Goal: Information Seeking & Learning: Check status

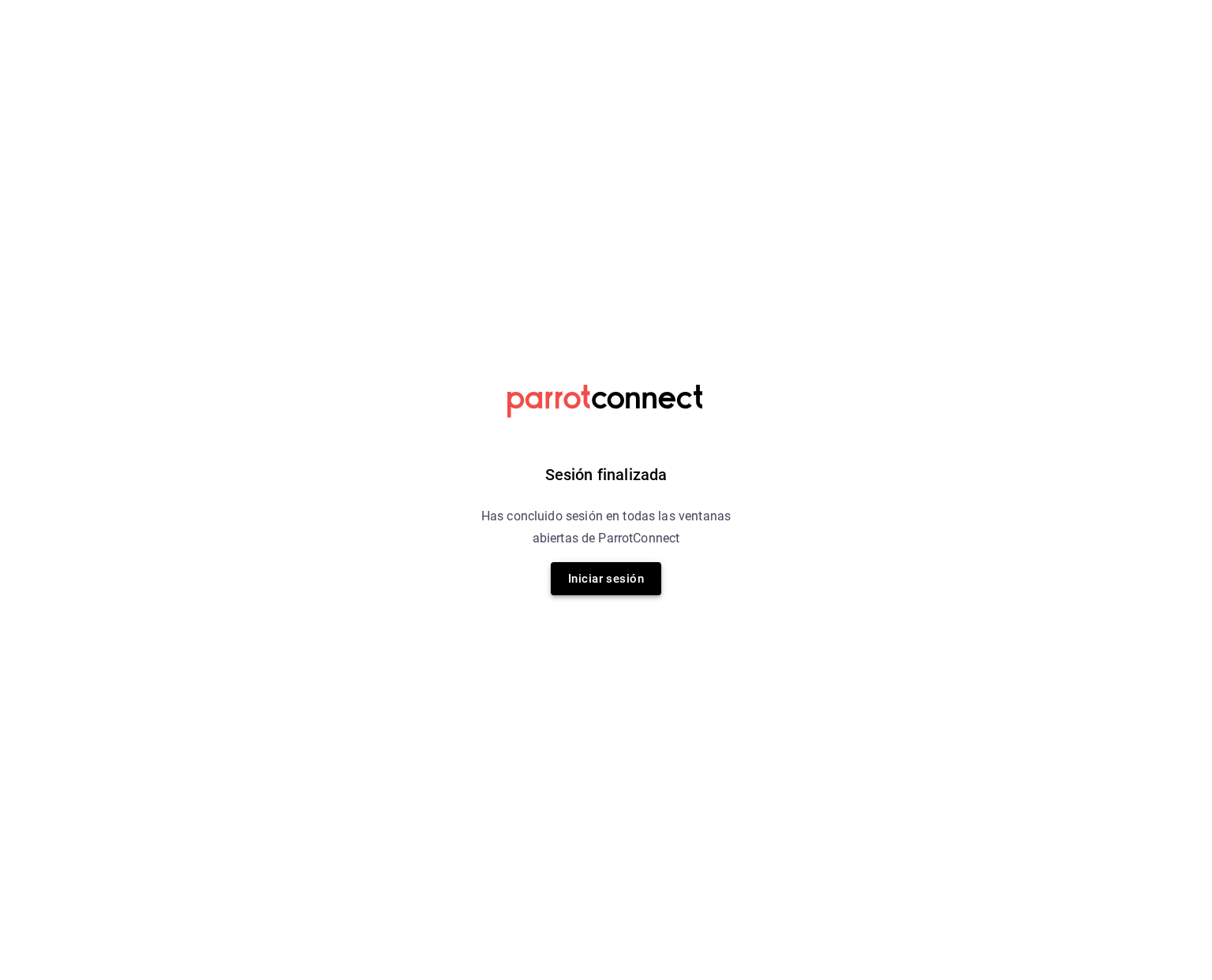
click at [629, 579] on button "Iniciar sesión" at bounding box center [606, 579] width 111 height 33
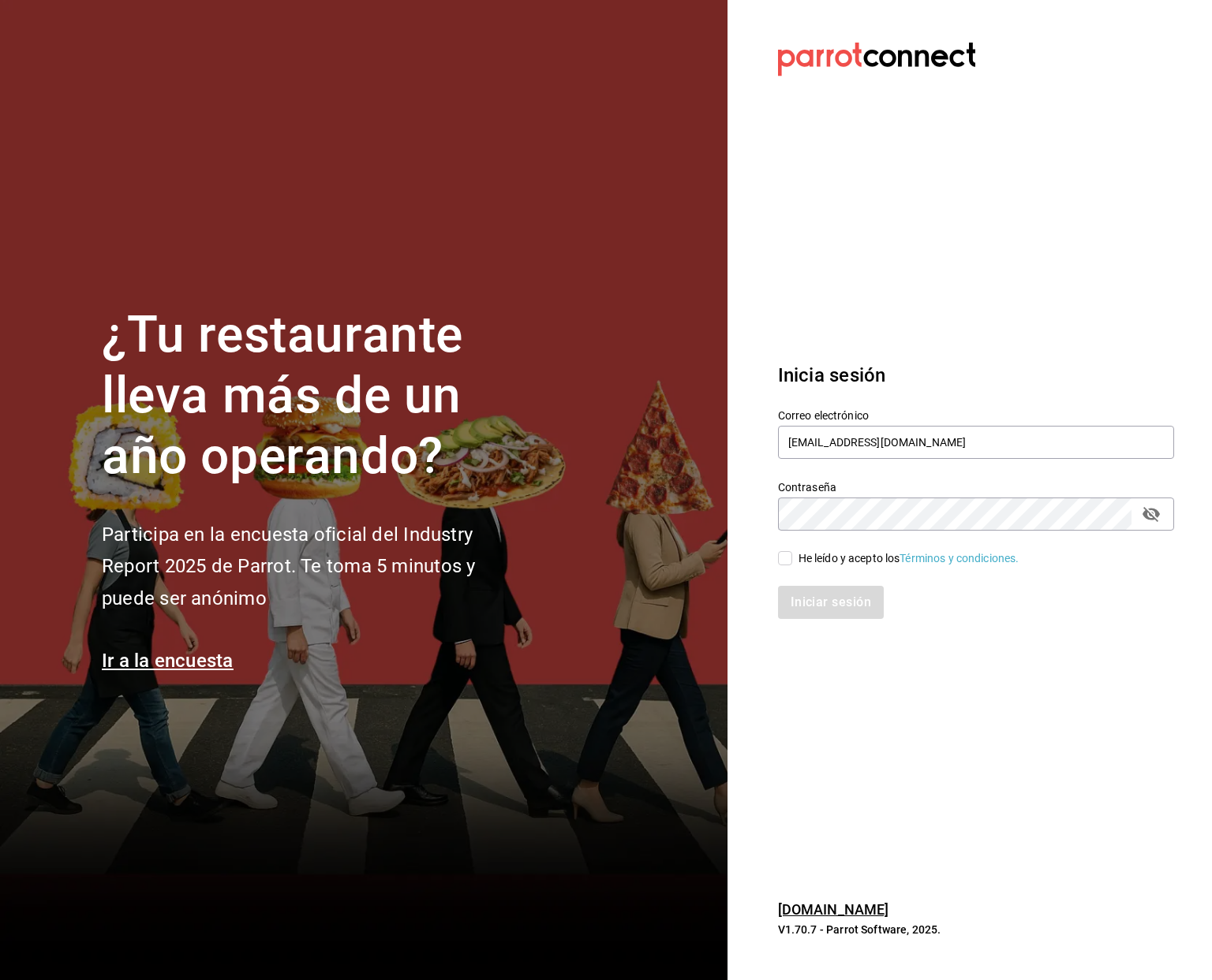
click at [794, 563] on span "He leído y acepto los Términos y condiciones." at bounding box center [905, 558] width 227 height 16
click at [792, 563] on input "He leído y acepto los Términos y condiciones." at bounding box center [785, 558] width 14 height 14
checkbox input "true"
click at [801, 578] on div "Iniciar sesión" at bounding box center [966, 593] width 415 height 52
click at [803, 589] on button "Iniciar sesión" at bounding box center [832, 602] width 107 height 33
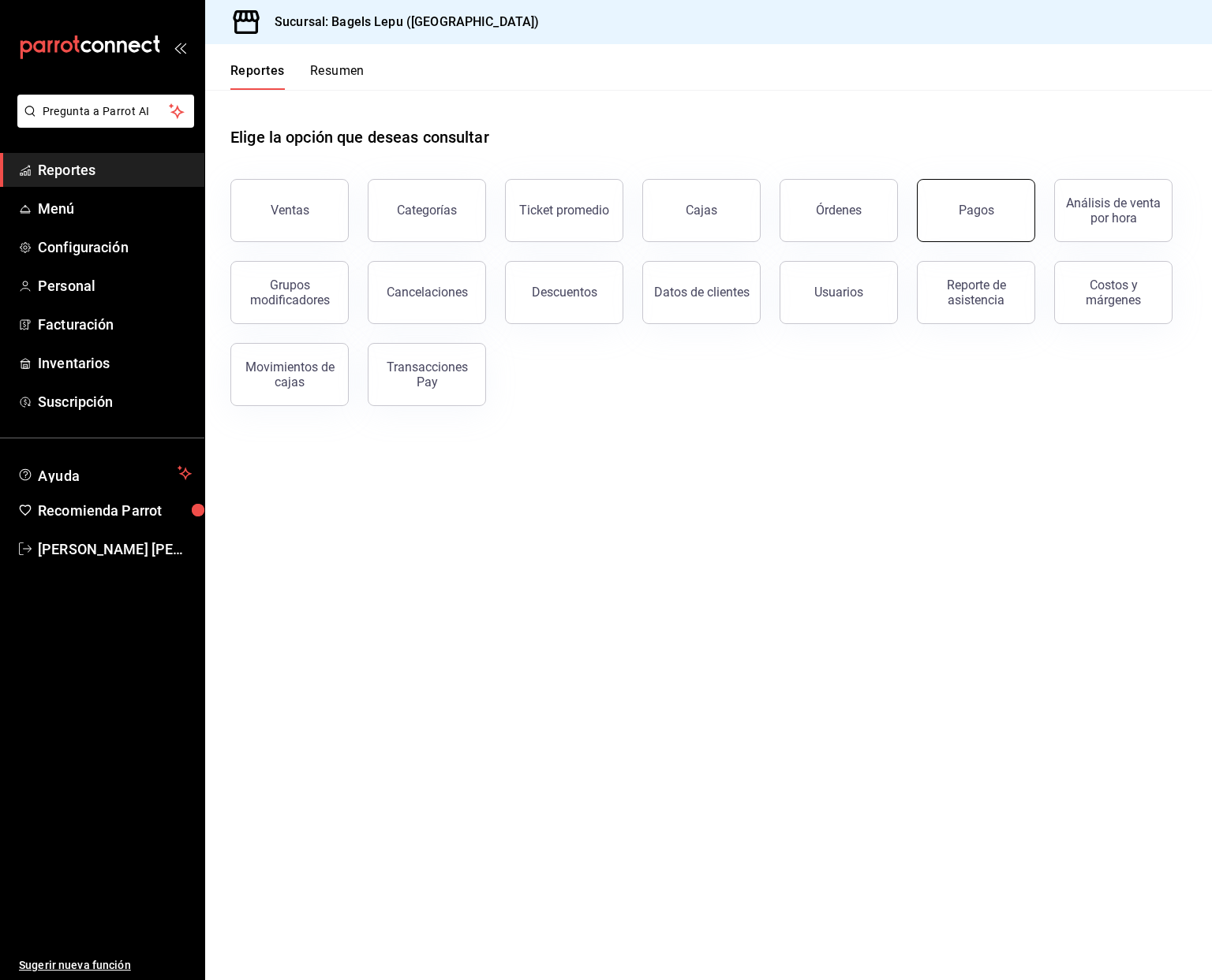
click at [997, 221] on button "Pagos" at bounding box center [975, 210] width 118 height 63
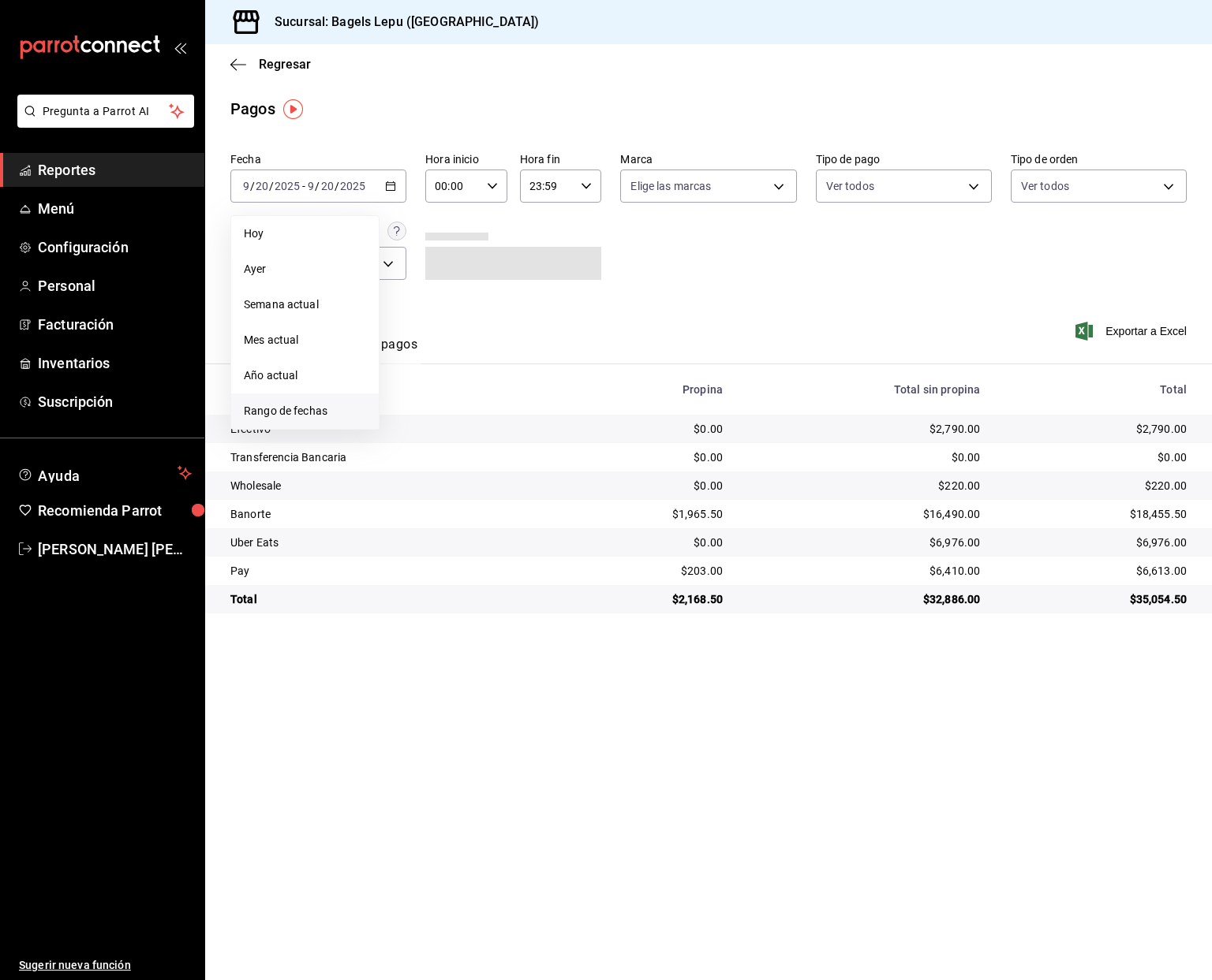
click at [319, 404] on span "Rango de fechas" at bounding box center [304, 410] width 122 height 16
click at [411, 322] on abbr "8" at bounding box center [412, 325] width 5 height 11
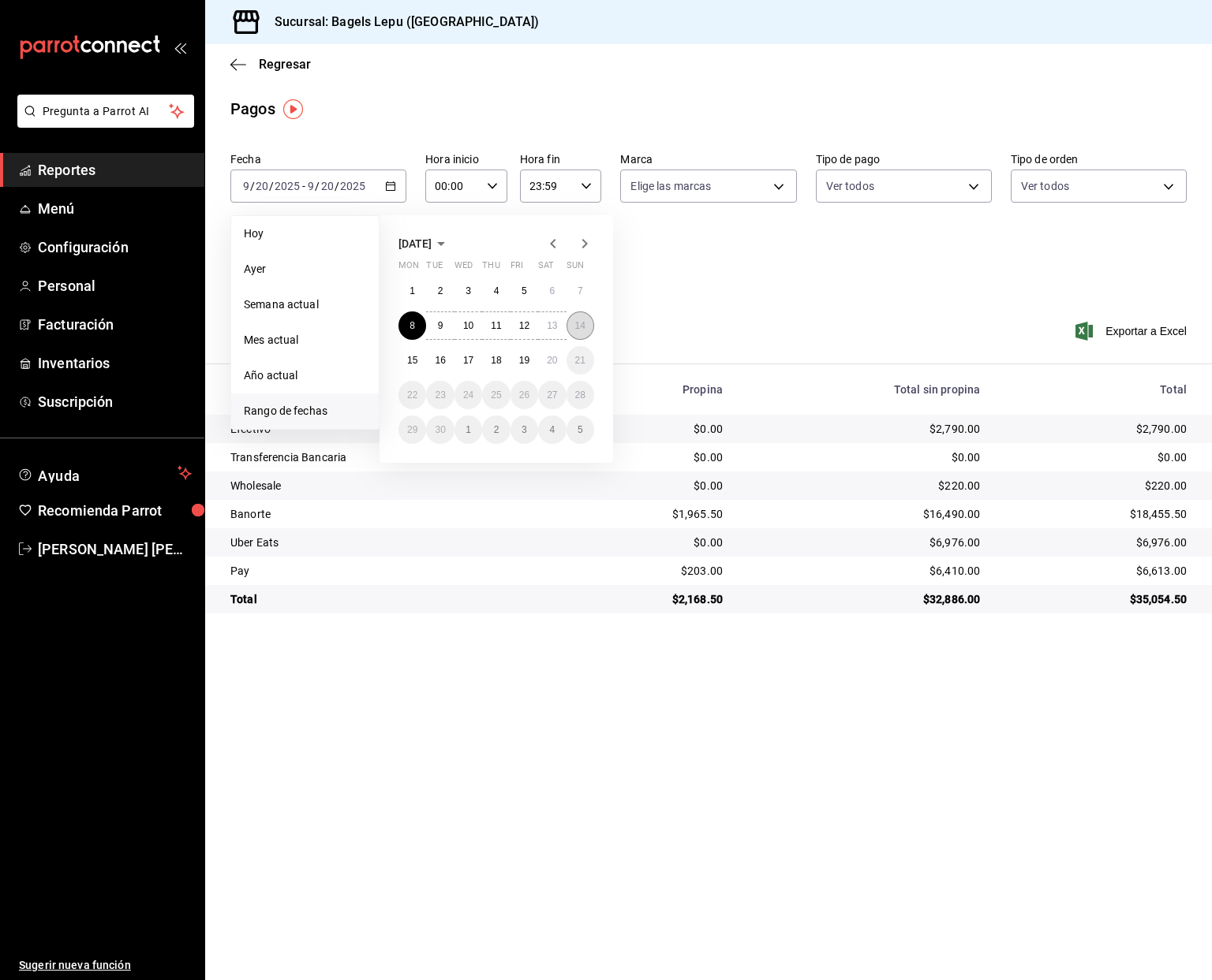
click at [571, 323] on button "14" at bounding box center [580, 325] width 28 height 29
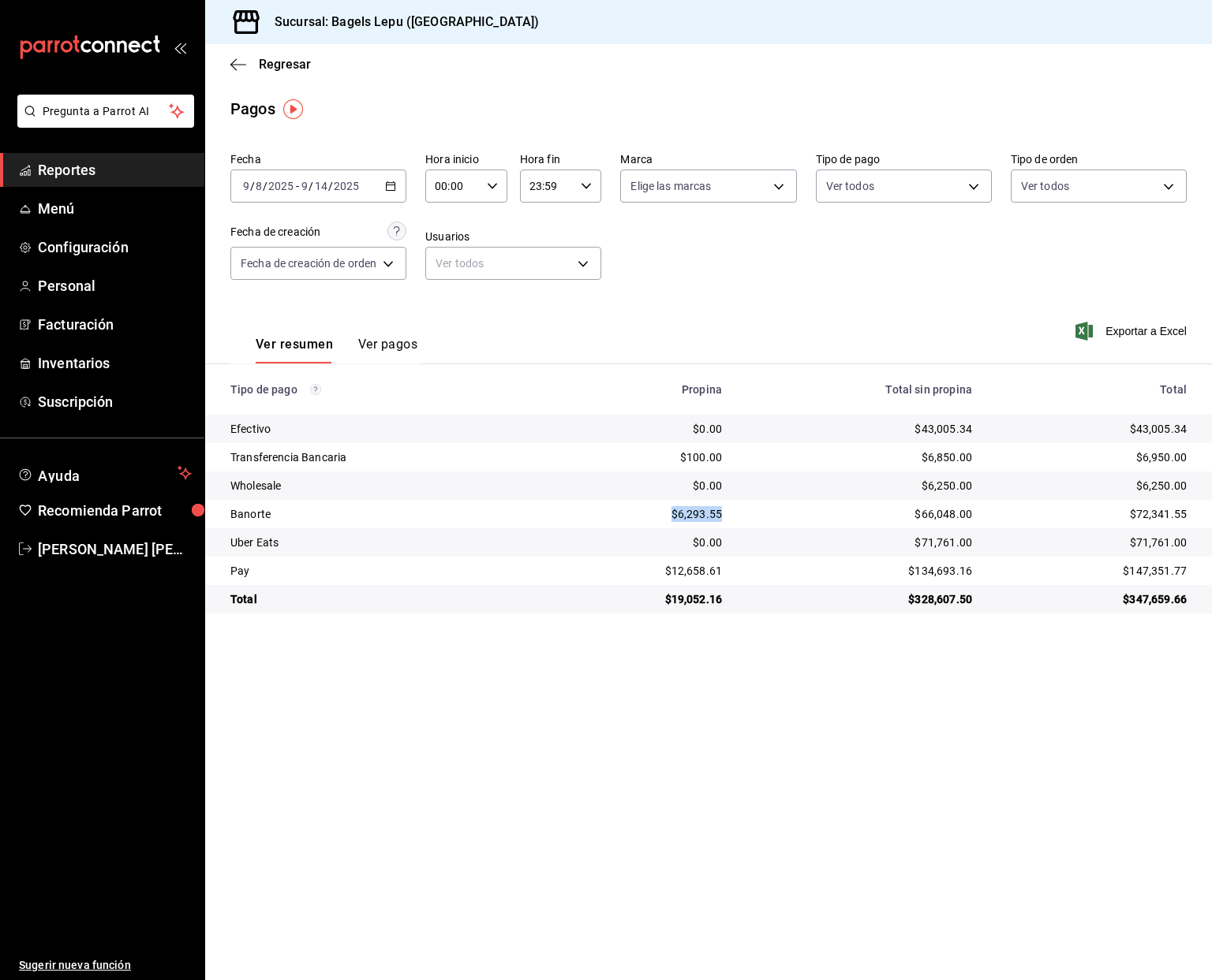
drag, startPoint x: 674, startPoint y: 513, endPoint x: 727, endPoint y: 519, distance: 53.3
click at [727, 519] on td "$6,293.55" at bounding box center [642, 514] width 185 height 29
copy div "$6,293.55"
drag, startPoint x: 666, startPoint y: 571, endPoint x: 749, endPoint y: 569, distance: 83.0
click at [749, 569] on tr "Pay $12,658.61 $134,693.16 $147,351.77" at bounding box center [708, 570] width 1006 height 29
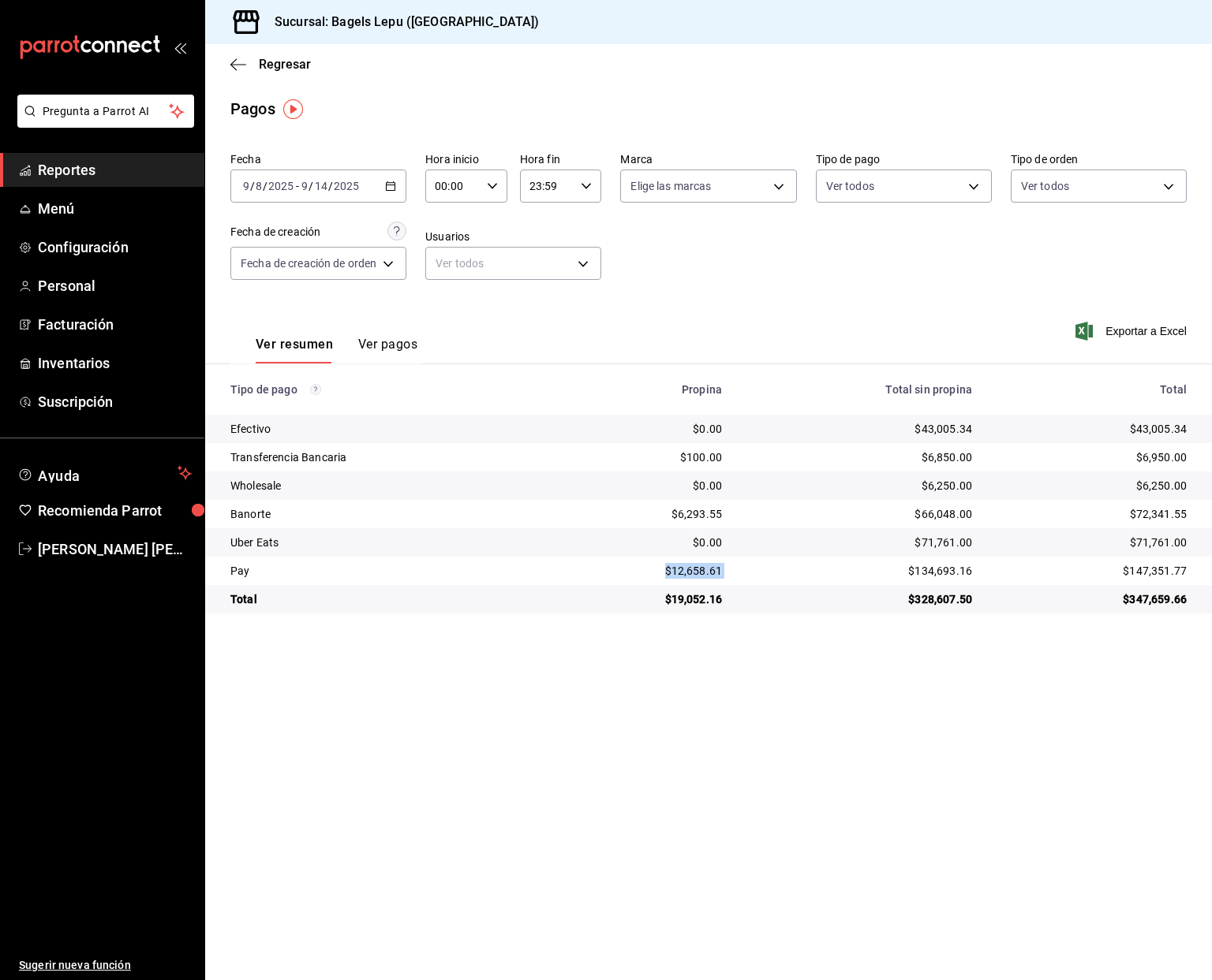
copy div "$12,658.61"
click at [270, 65] on span "Regresar" at bounding box center [284, 64] width 52 height 15
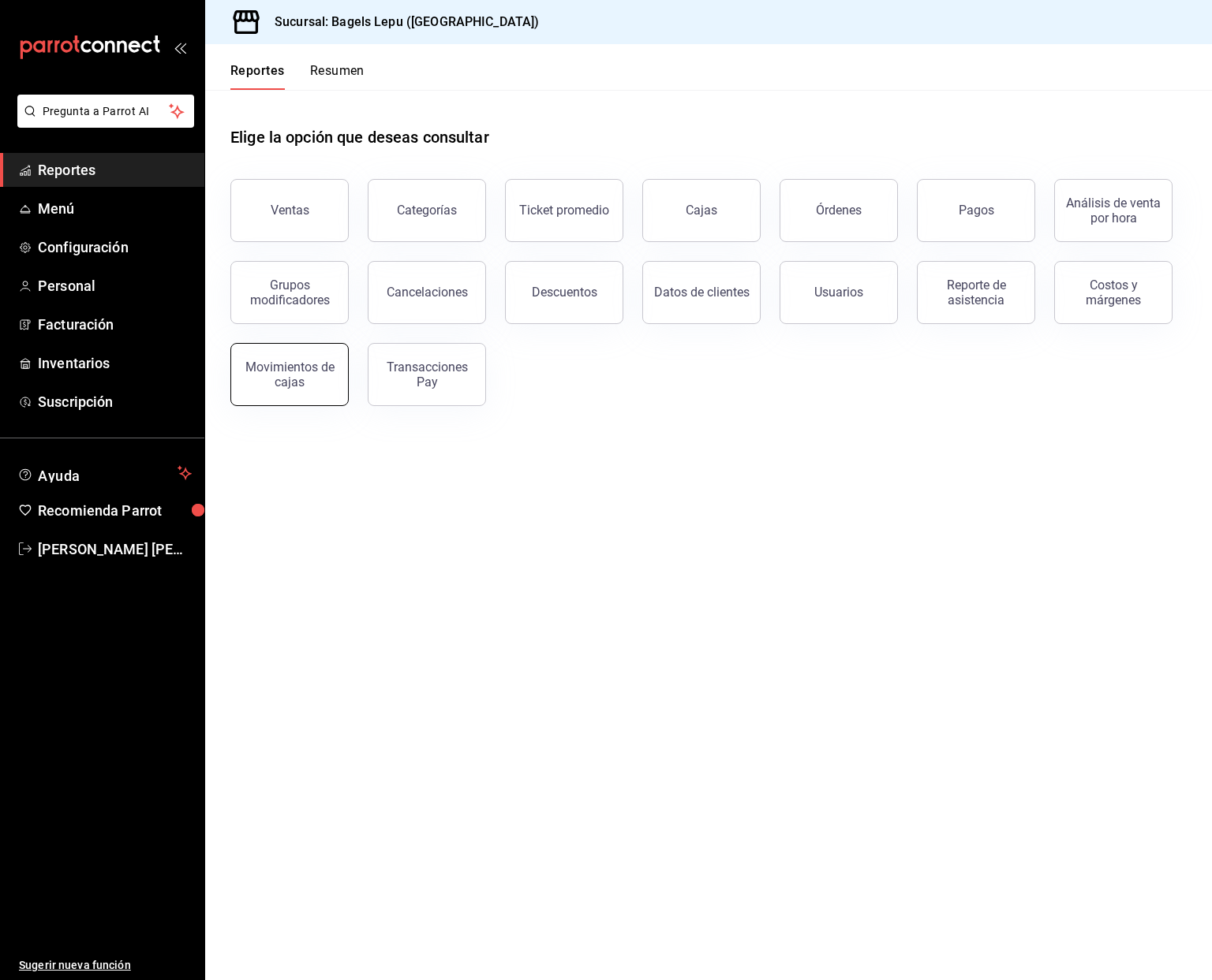
click at [327, 370] on div "Movimientos de cajas" at bounding box center [289, 374] width 98 height 30
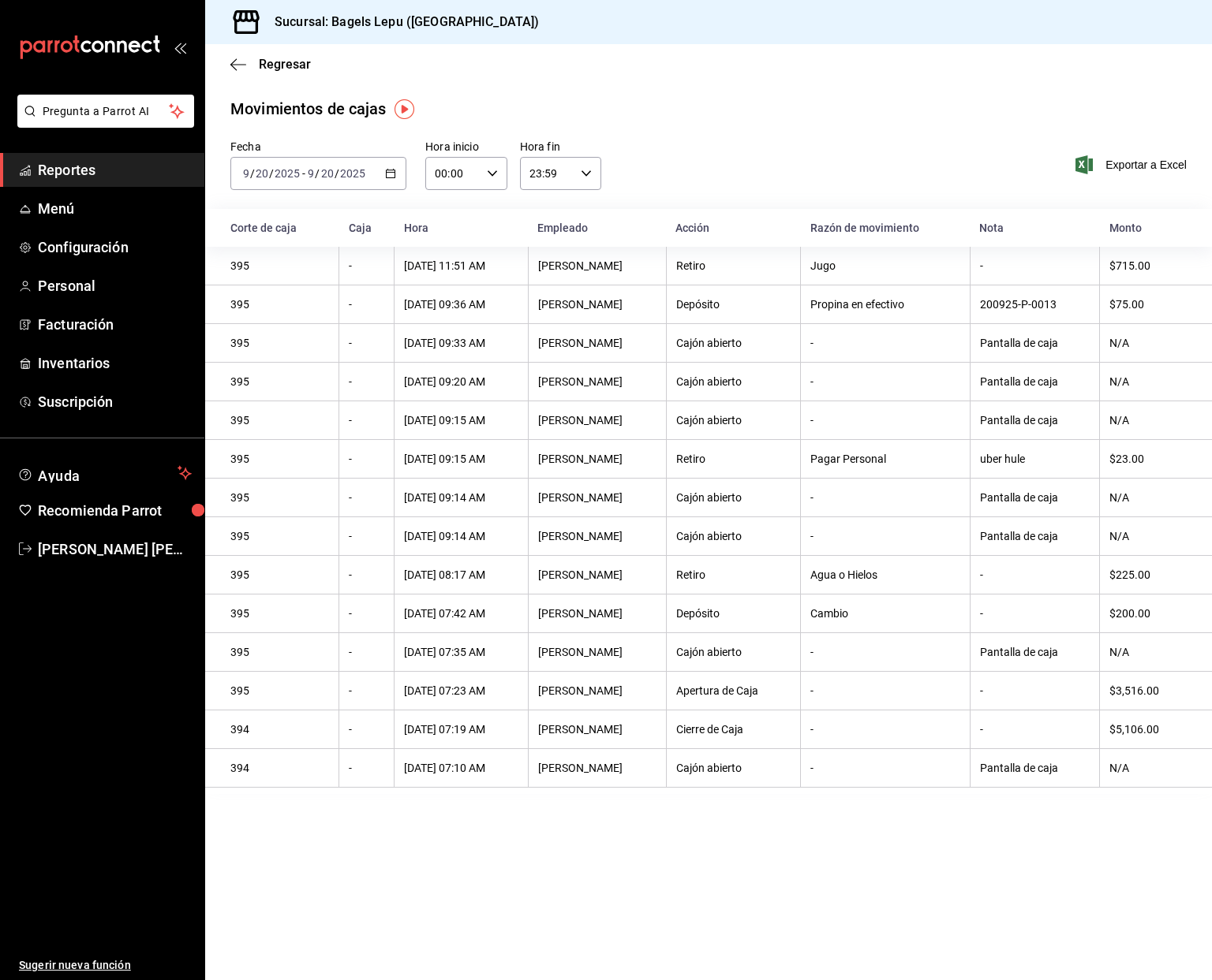
click at [405, 176] on div "[DATE] [DATE] - [DATE] [DATE]" at bounding box center [318, 174] width 176 height 33
click at [315, 387] on li "Rango de fechas" at bounding box center [304, 398] width 148 height 35
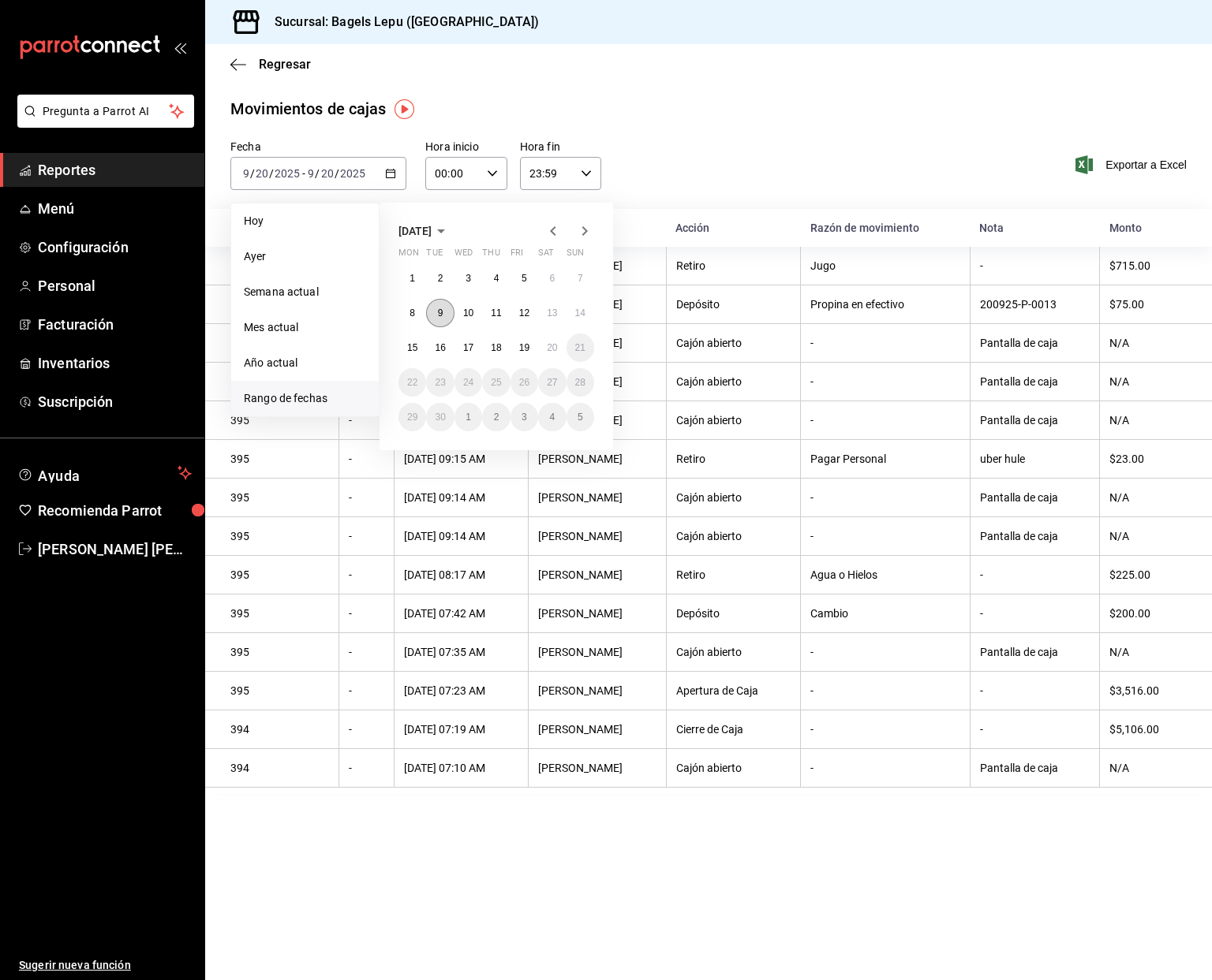
click at [443, 317] on button "9" at bounding box center [440, 313] width 28 height 29
click at [579, 321] on button "14" at bounding box center [580, 313] width 28 height 29
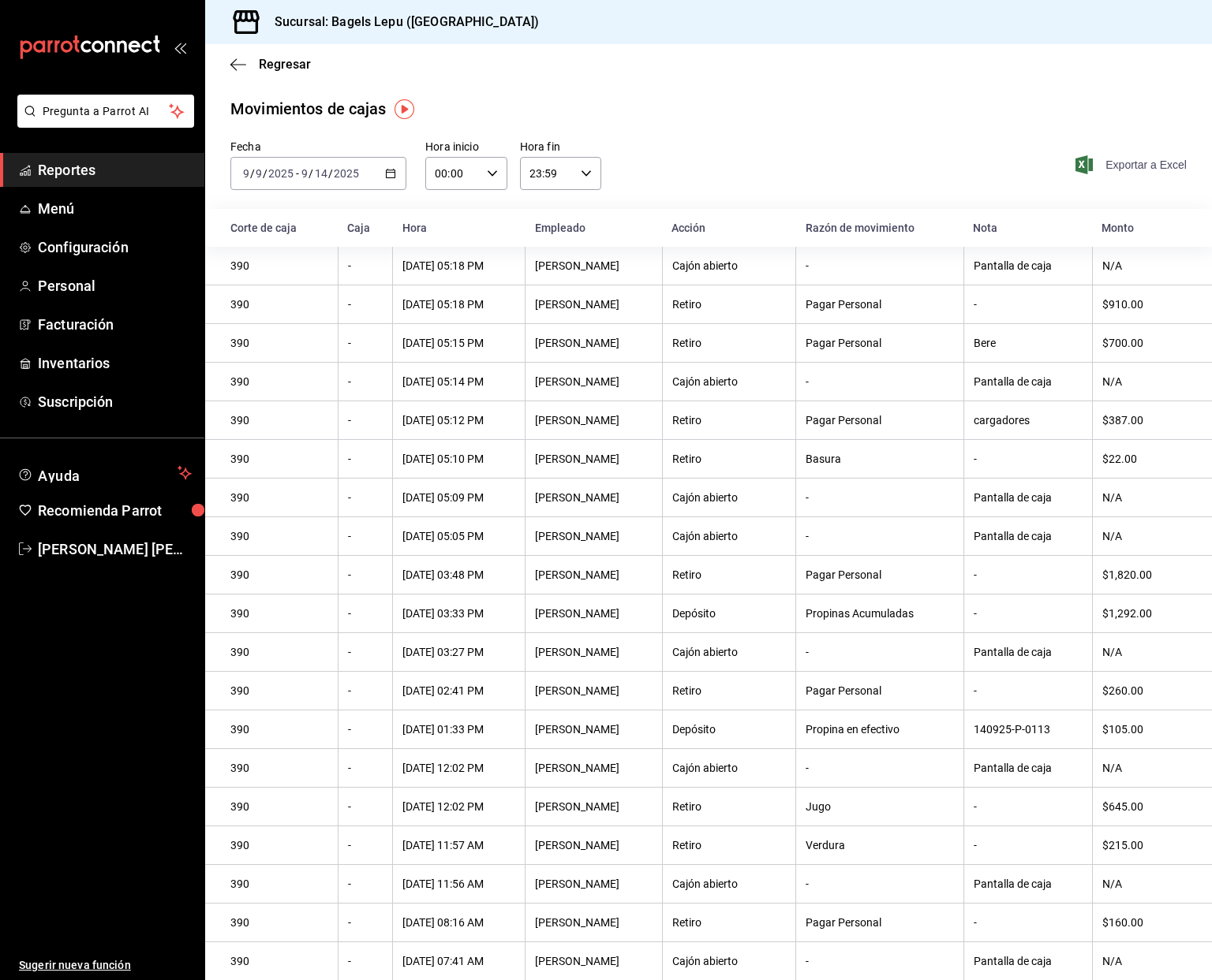
click at [1098, 171] on span "Exportar a Excel" at bounding box center [1132, 165] width 108 height 19
click at [252, 61] on span "Regresar" at bounding box center [270, 64] width 80 height 15
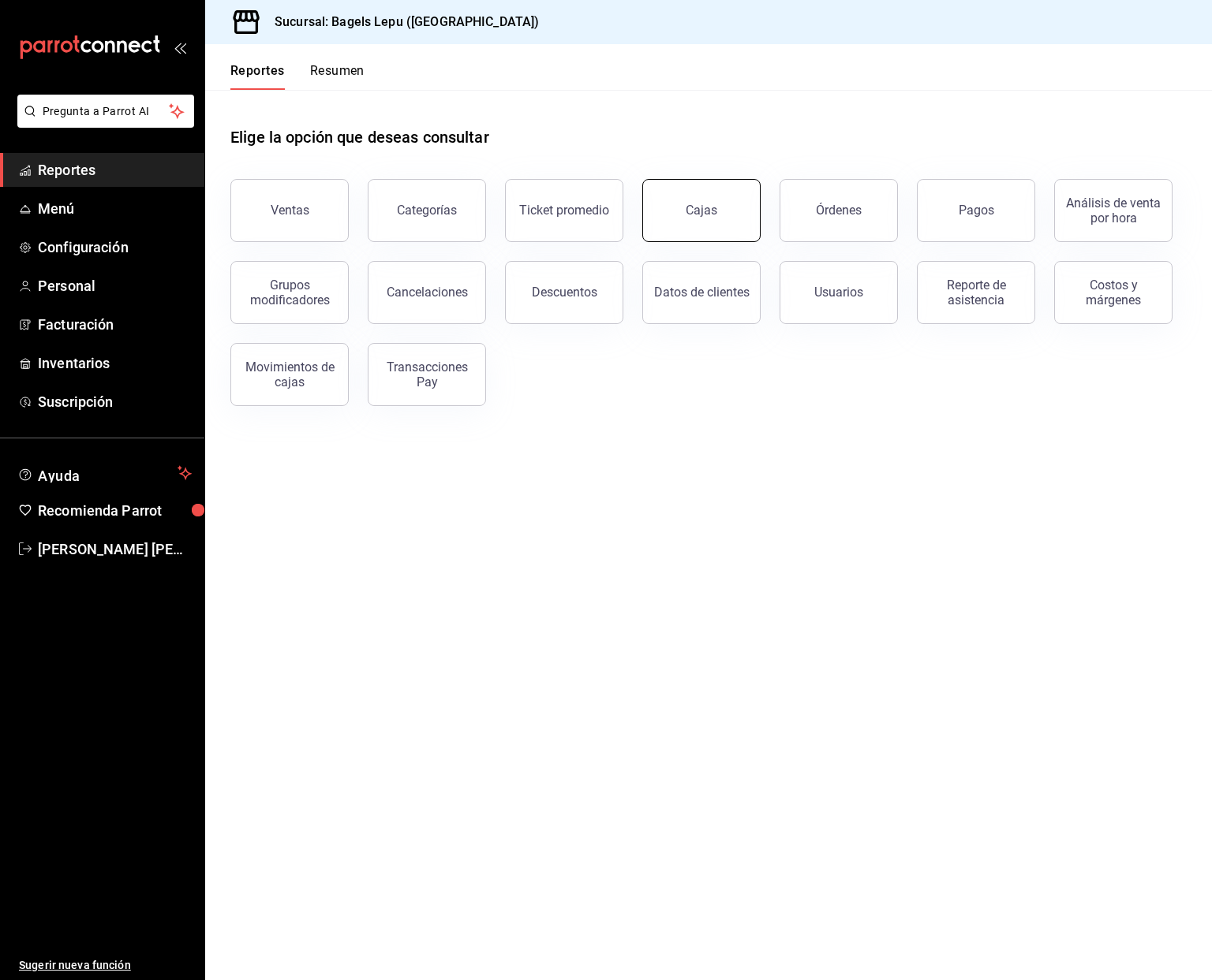
click at [724, 224] on link "Cajas" at bounding box center [701, 210] width 118 height 63
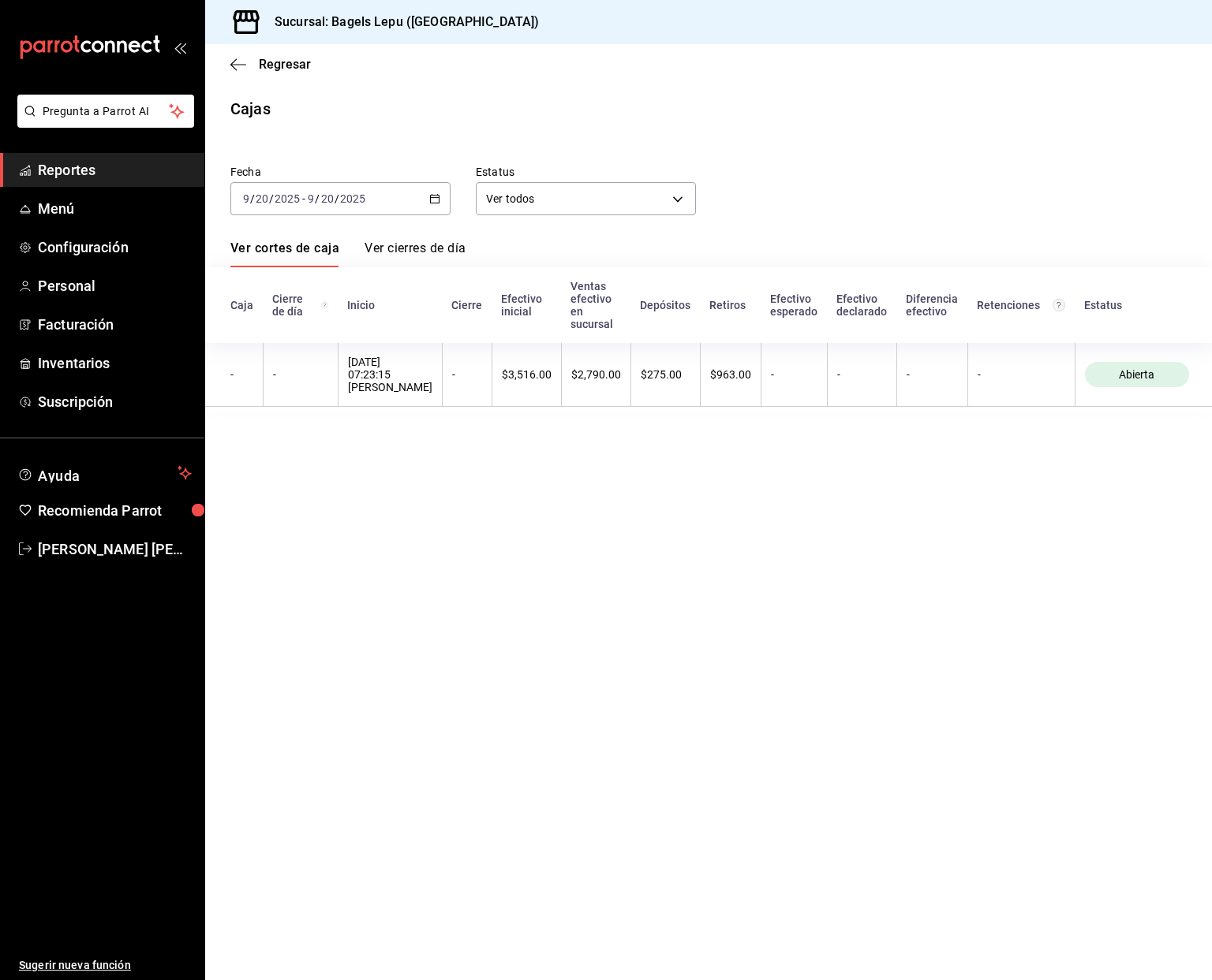
click at [434, 196] on icon "button" at bounding box center [434, 199] width 11 height 11
click at [280, 412] on li "Rango de fechas" at bounding box center [304, 423] width 148 height 35
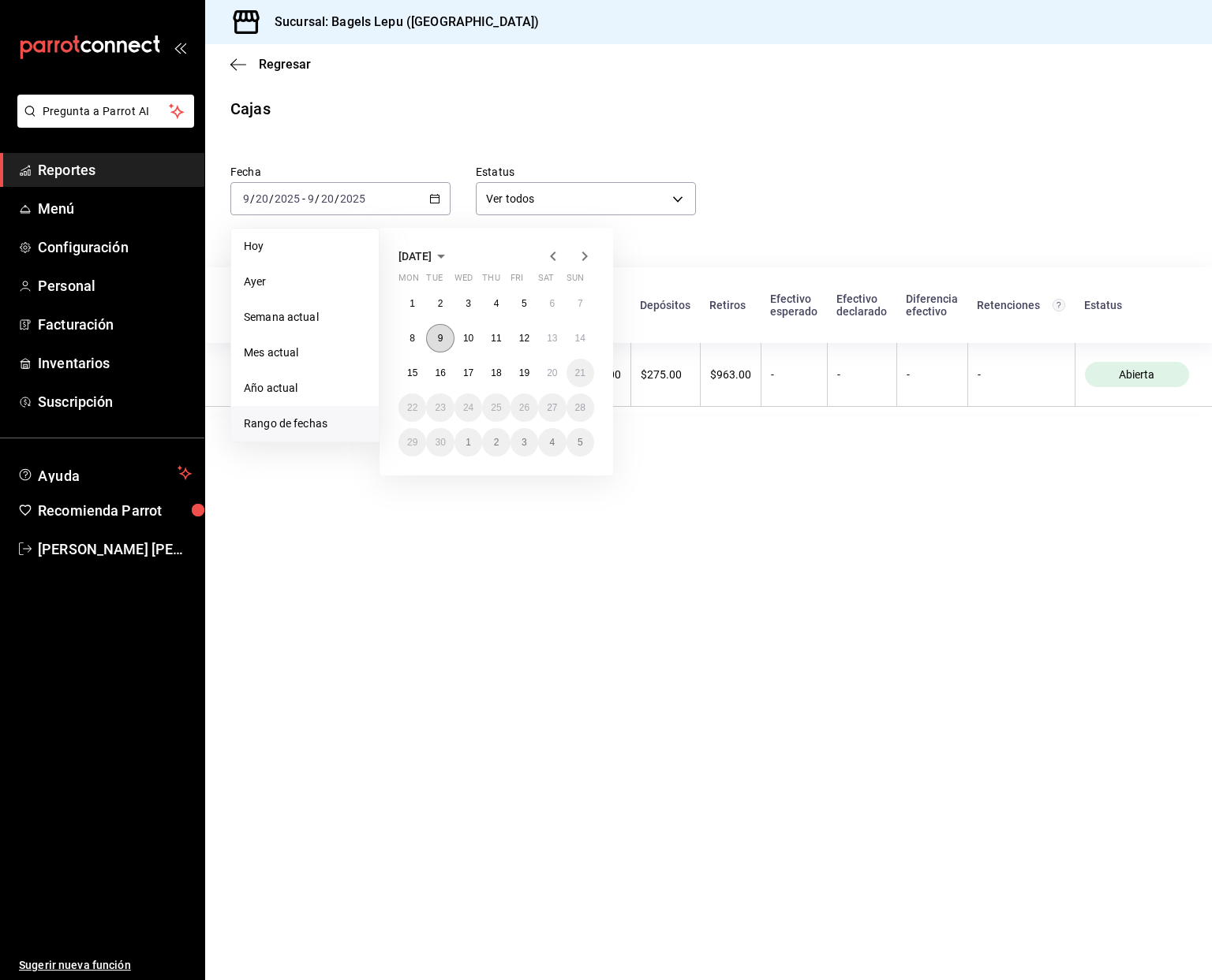
click at [439, 347] on button "9" at bounding box center [440, 338] width 28 height 29
click at [581, 337] on abbr "14" at bounding box center [580, 338] width 10 height 11
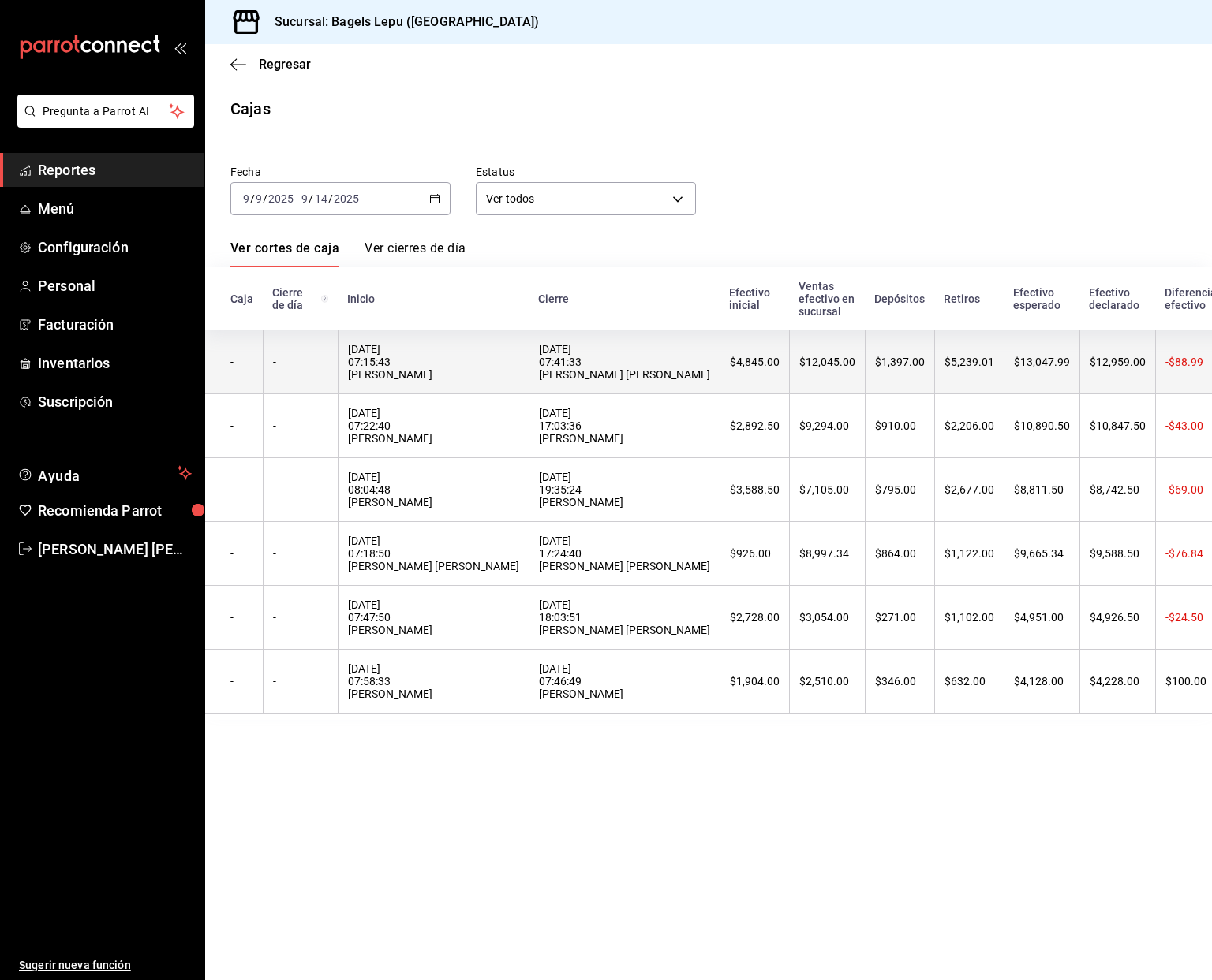
click at [1014, 359] on div "$13,047.99" at bounding box center [1042, 362] width 56 height 13
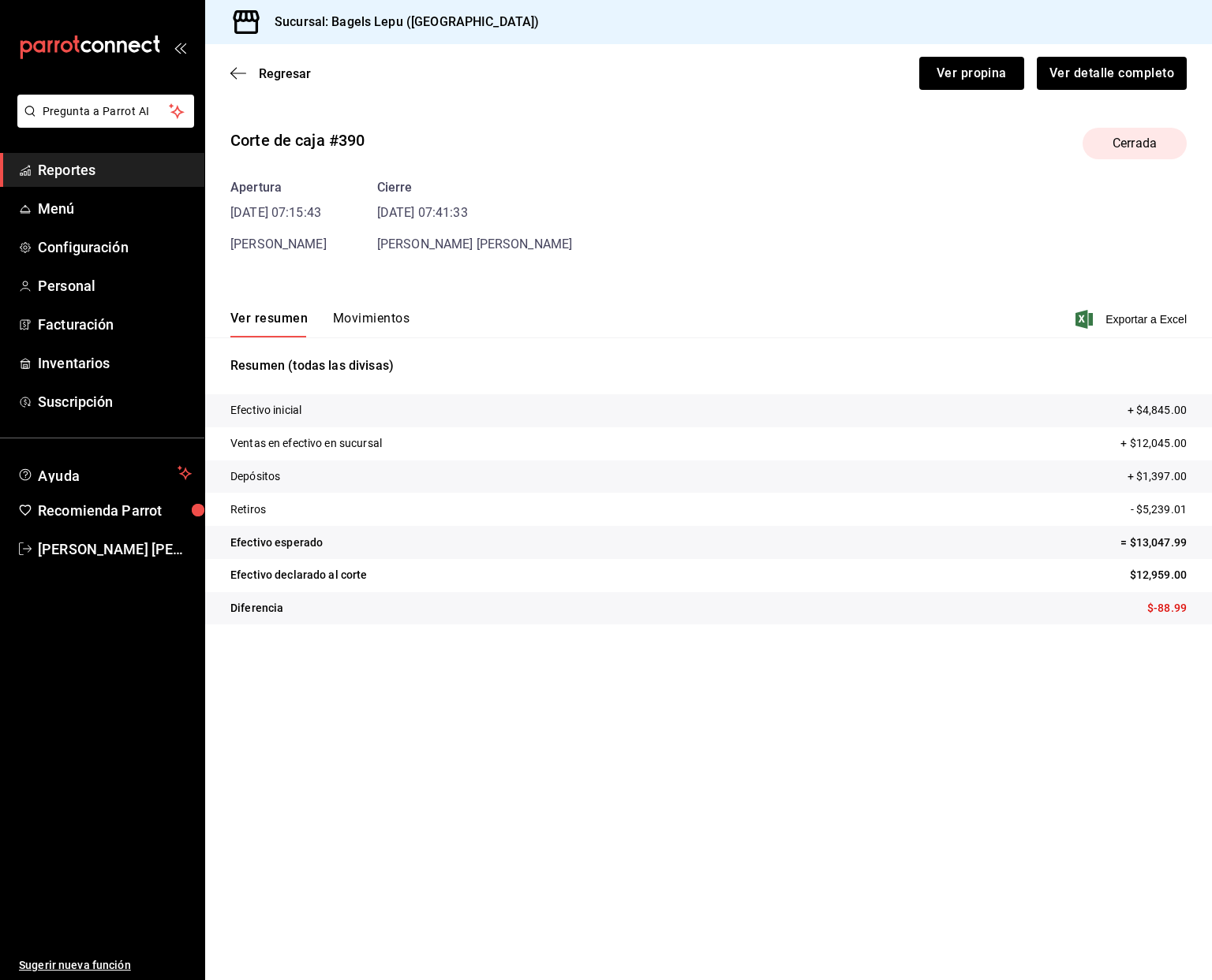
click at [348, 319] on button "Movimientos" at bounding box center [371, 324] width 77 height 27
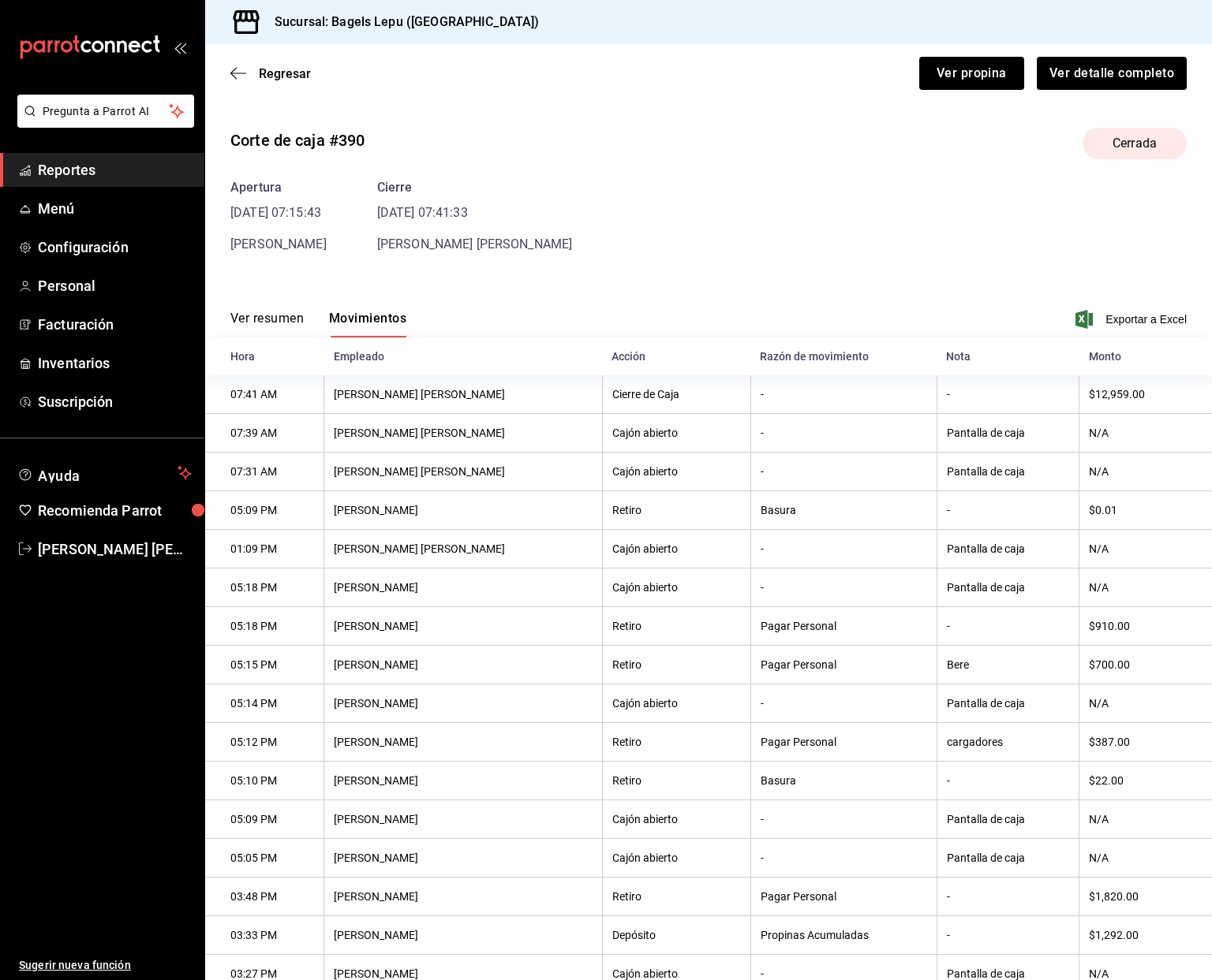
click at [248, 321] on button "Ver resumen" at bounding box center [266, 324] width 73 height 27
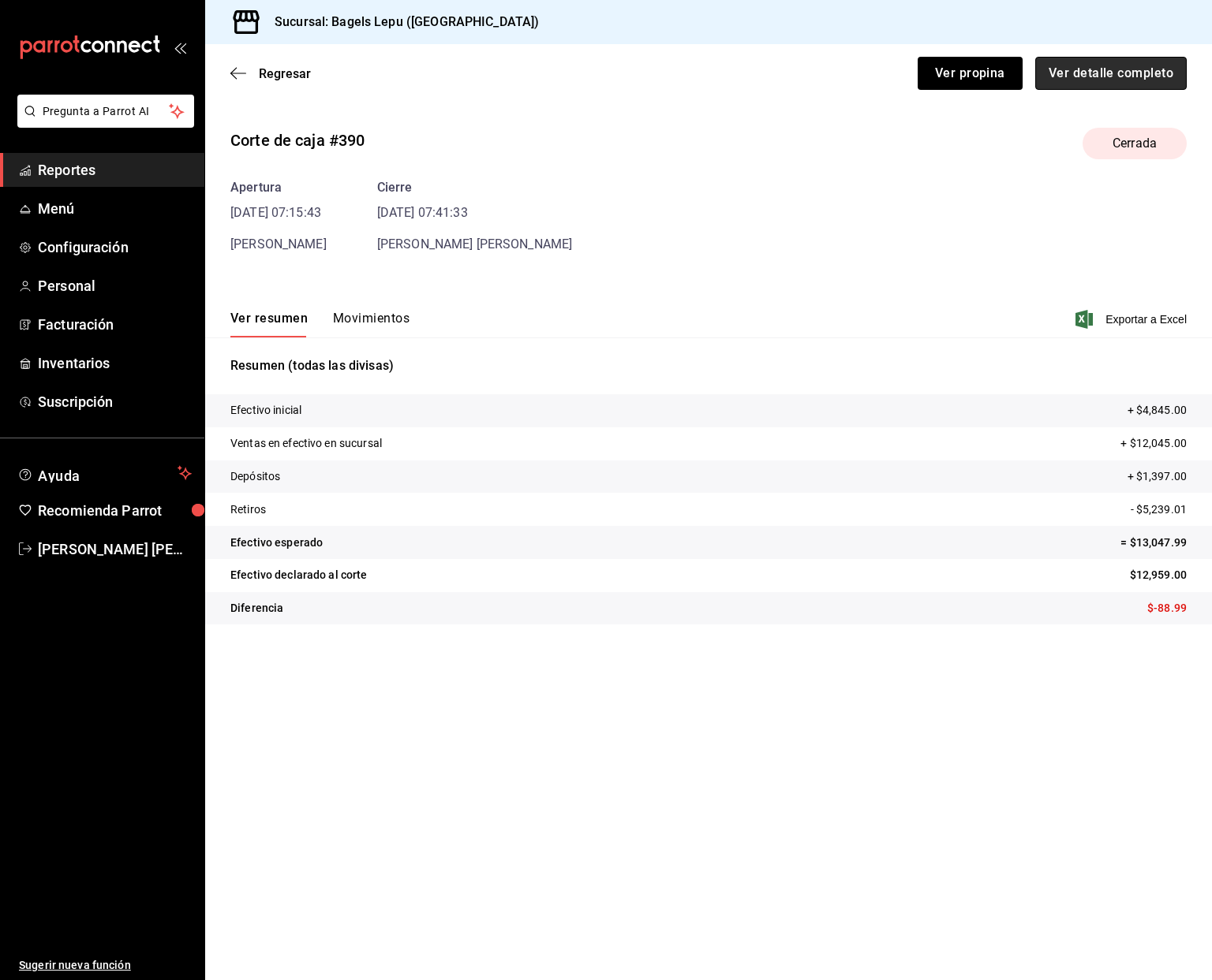
click at [1076, 67] on button "Ver detalle completo" at bounding box center [1110, 73] width 151 height 33
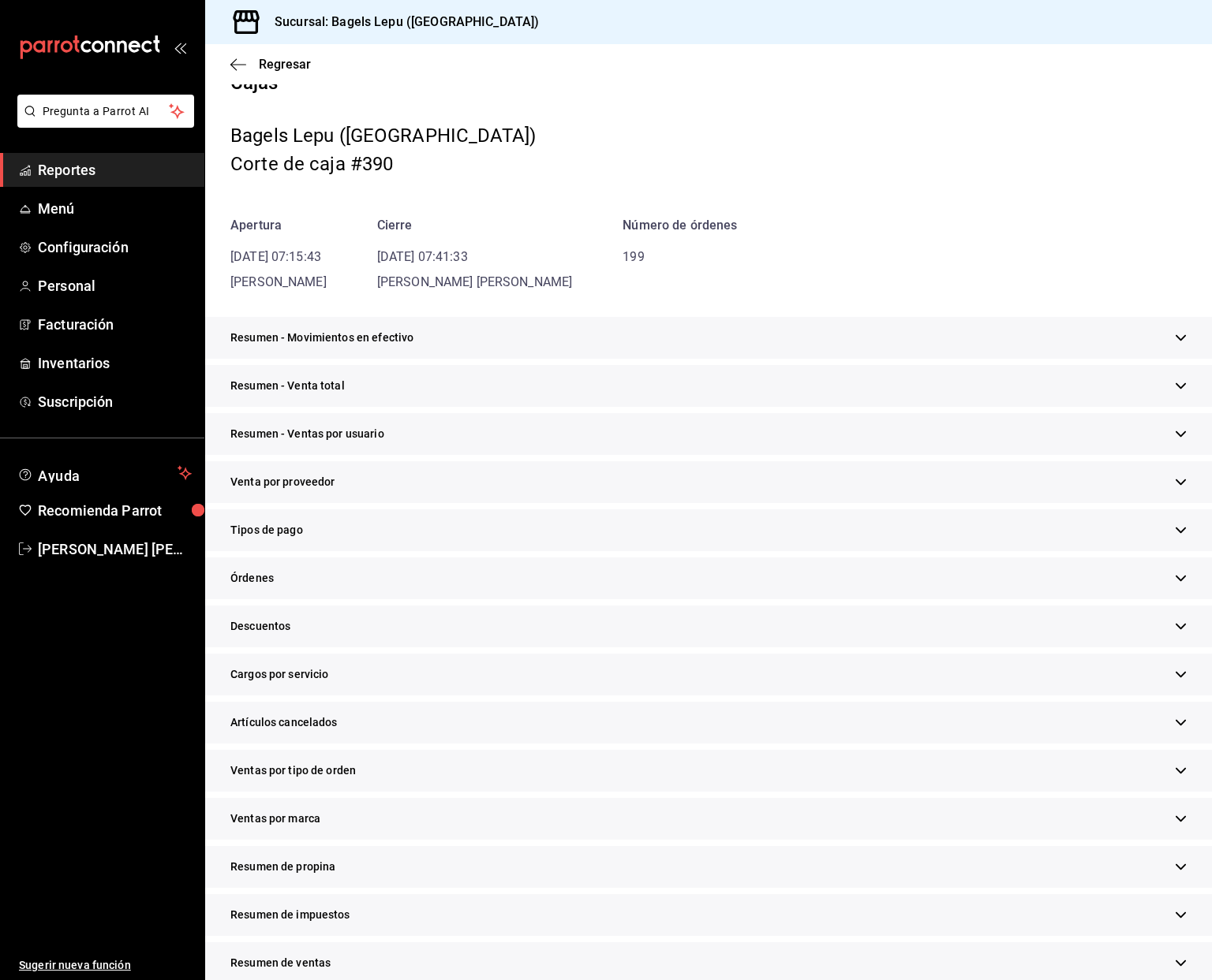
scroll to position [49, 0]
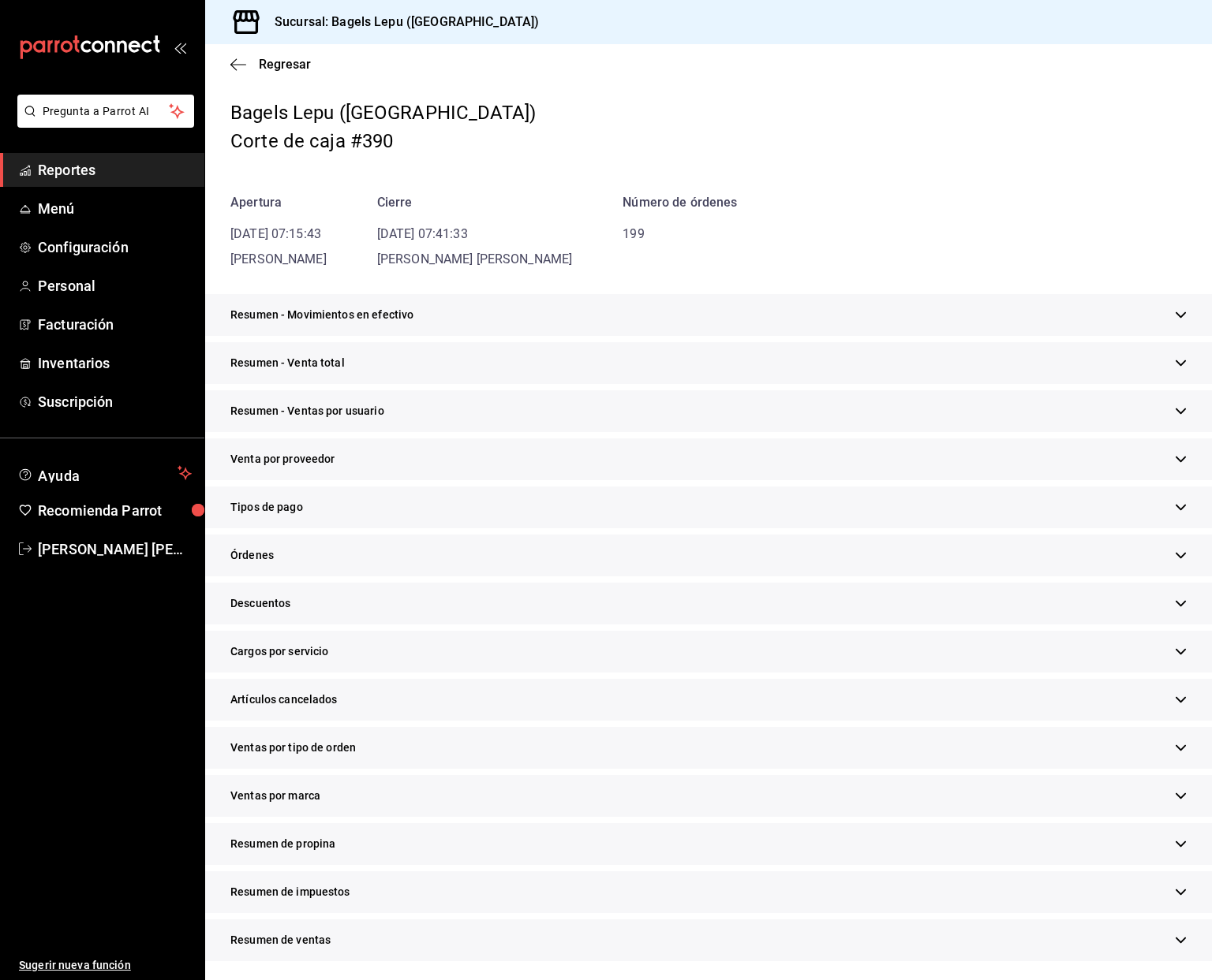
click at [336, 748] on span "Ventas por tipo de orden" at bounding box center [292, 748] width 125 height 16
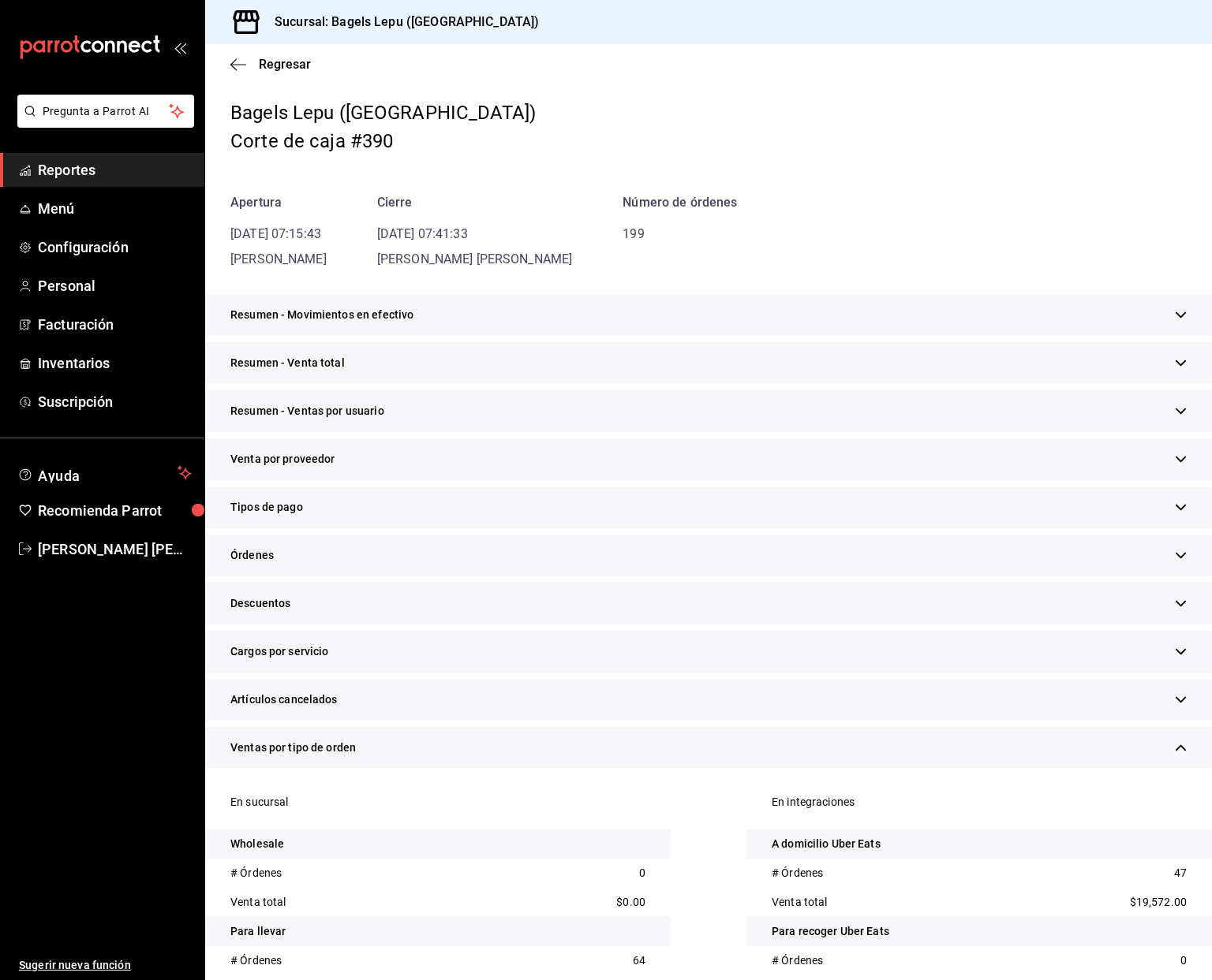
click at [336, 748] on span "Ventas por tipo de orden" at bounding box center [292, 748] width 125 height 16
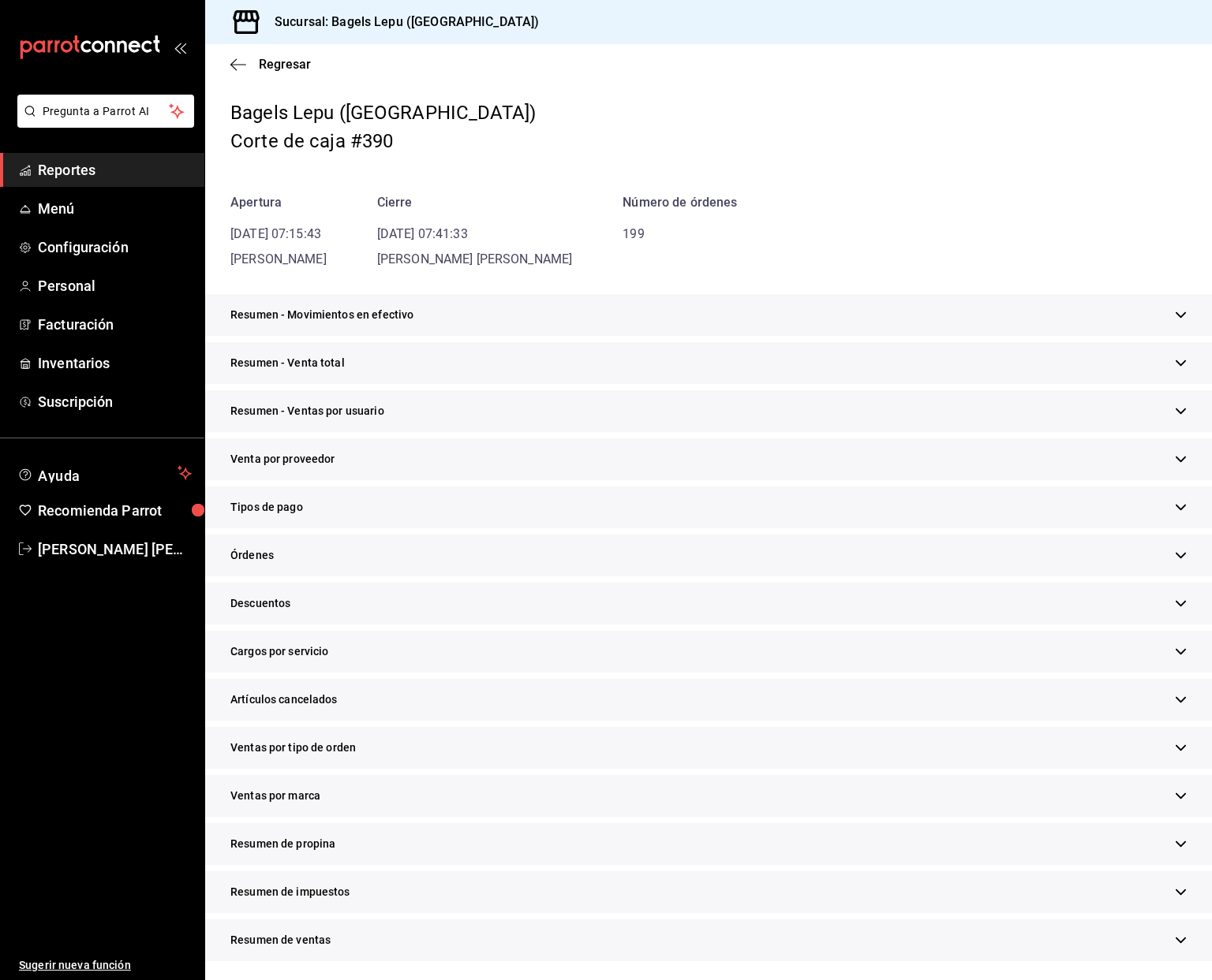
click at [295, 498] on div "Tipos de pago" at bounding box center [708, 507] width 1006 height 41
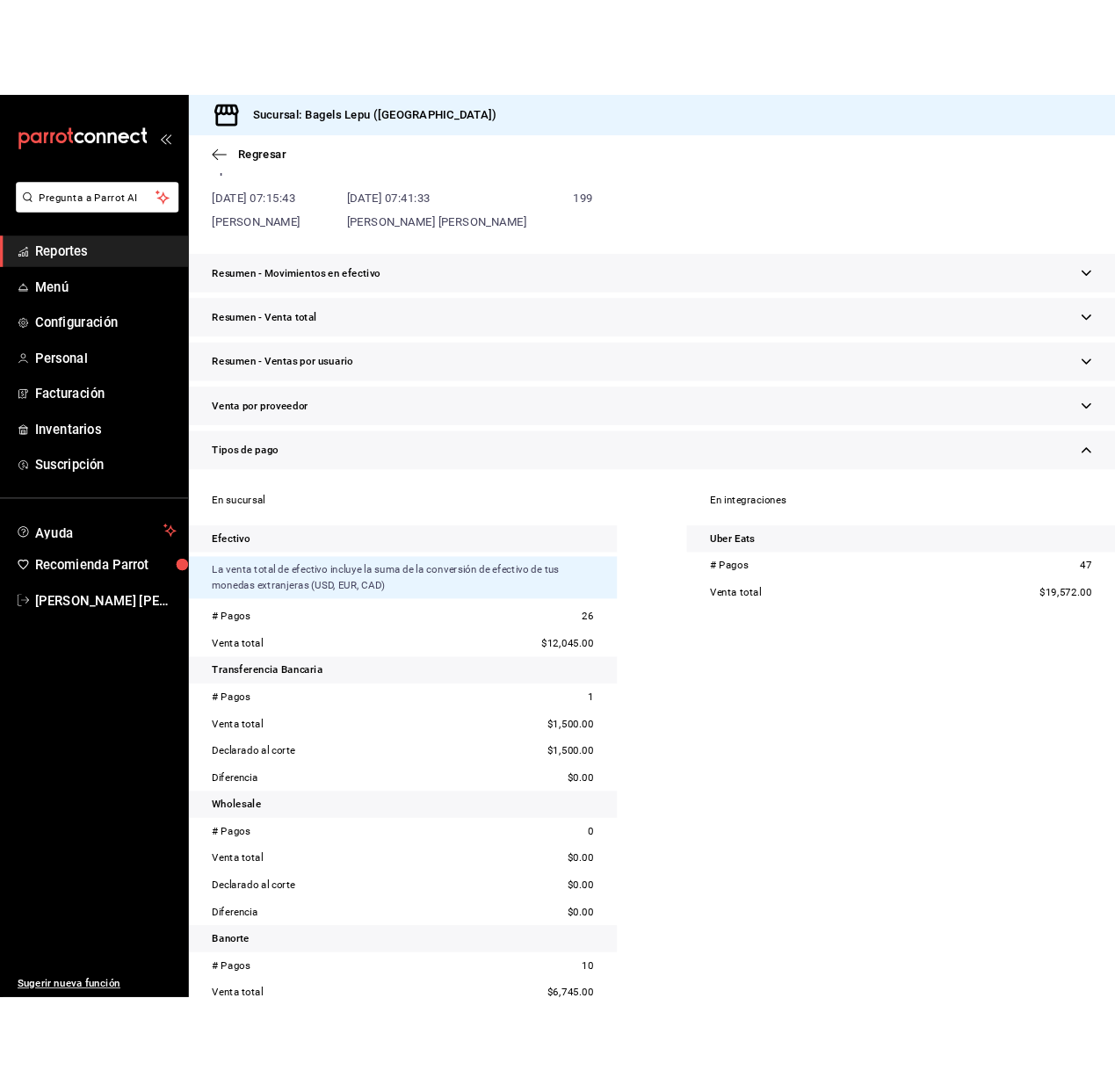
scroll to position [0, 0]
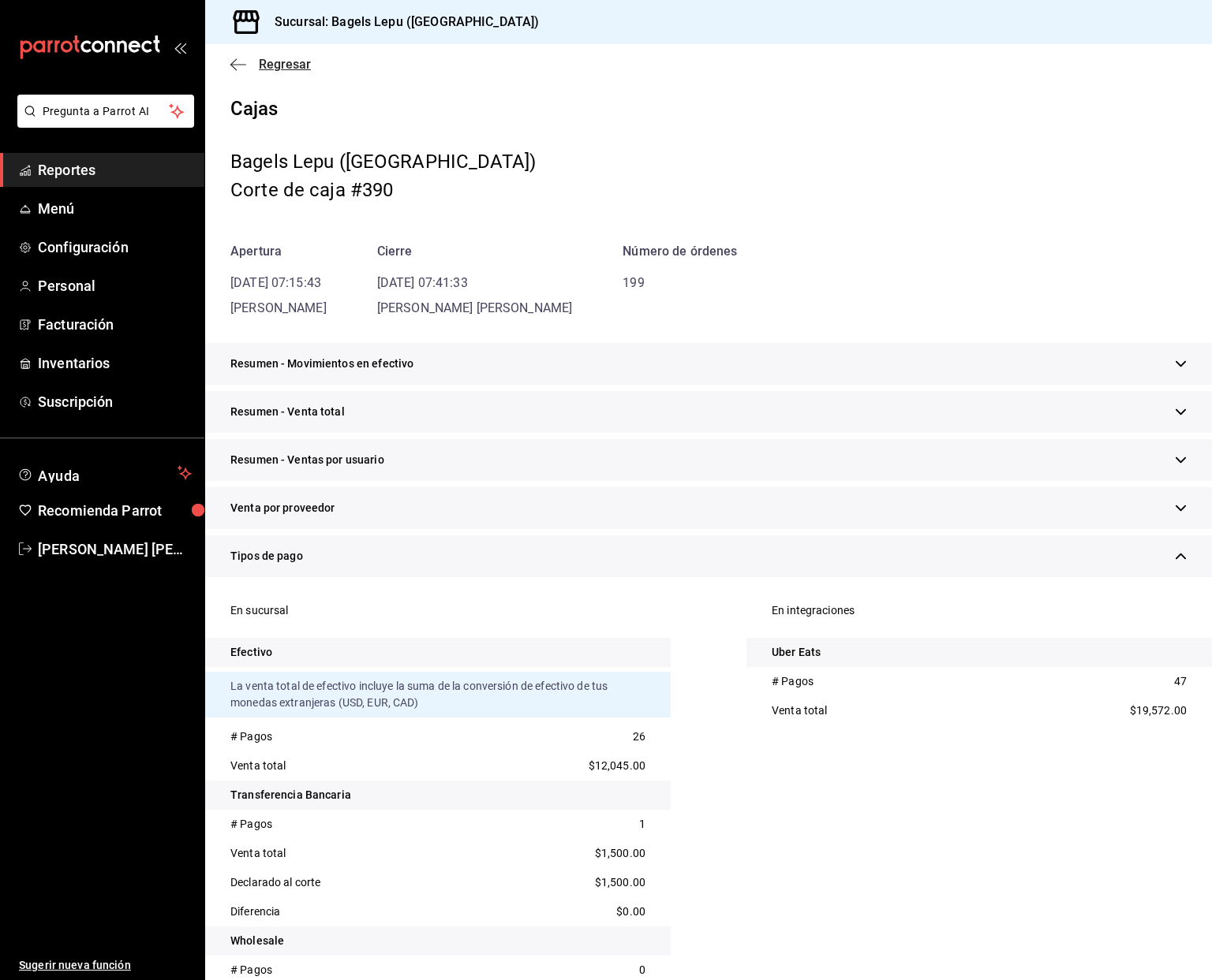
click at [240, 63] on icon "button" at bounding box center [238, 65] width 16 height 14
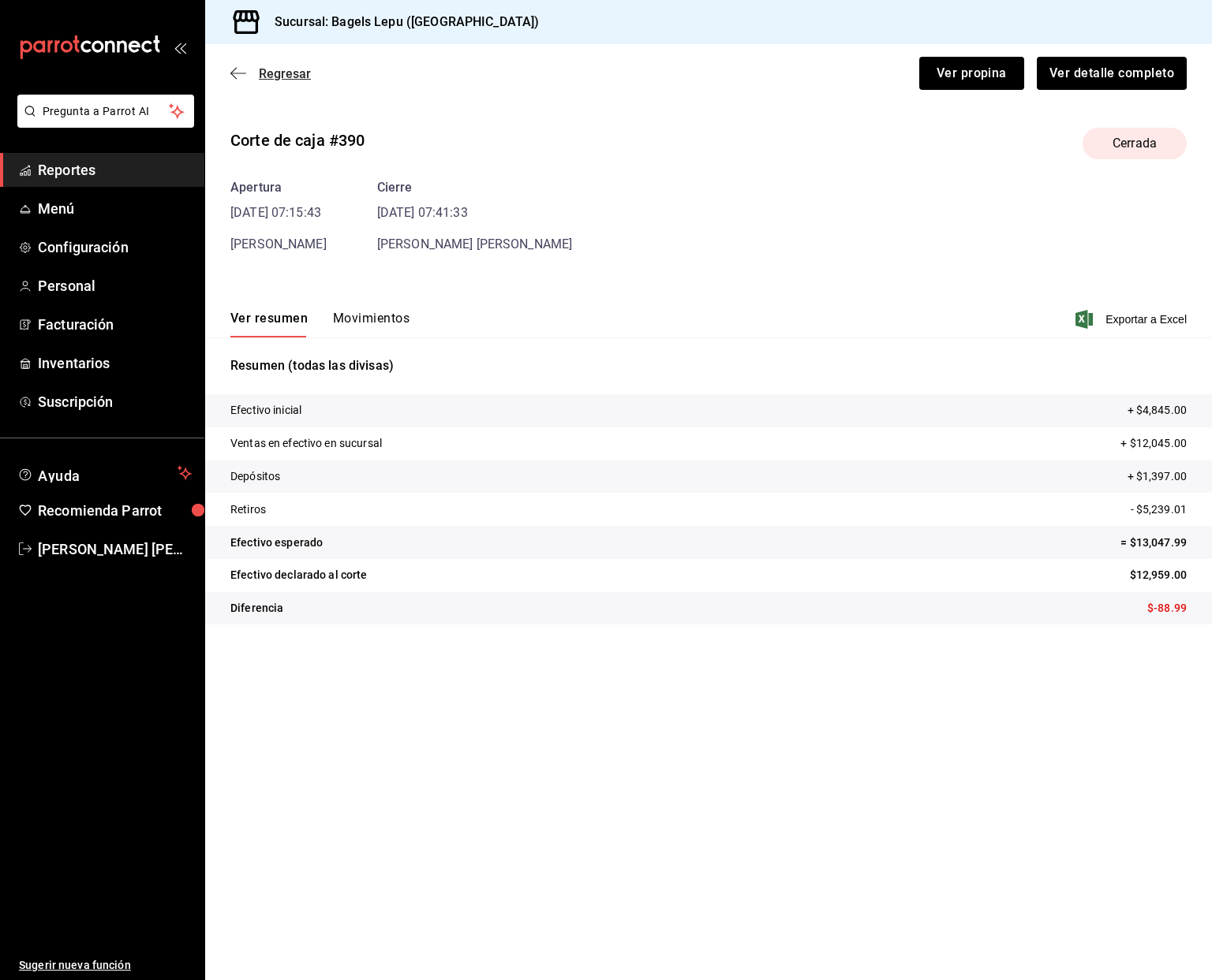
click at [255, 73] on span "Regresar" at bounding box center [270, 73] width 80 height 15
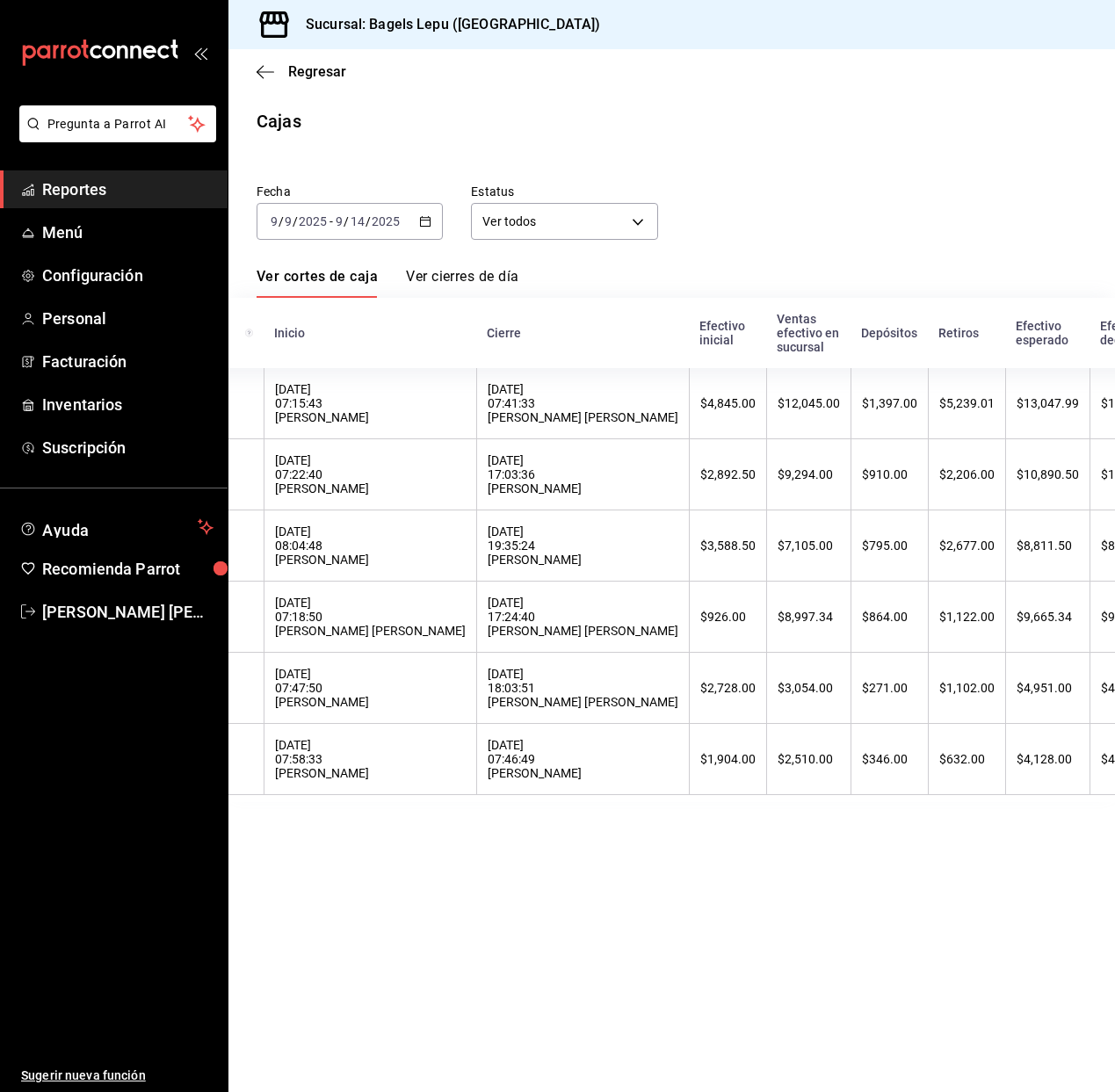
scroll to position [0, 118]
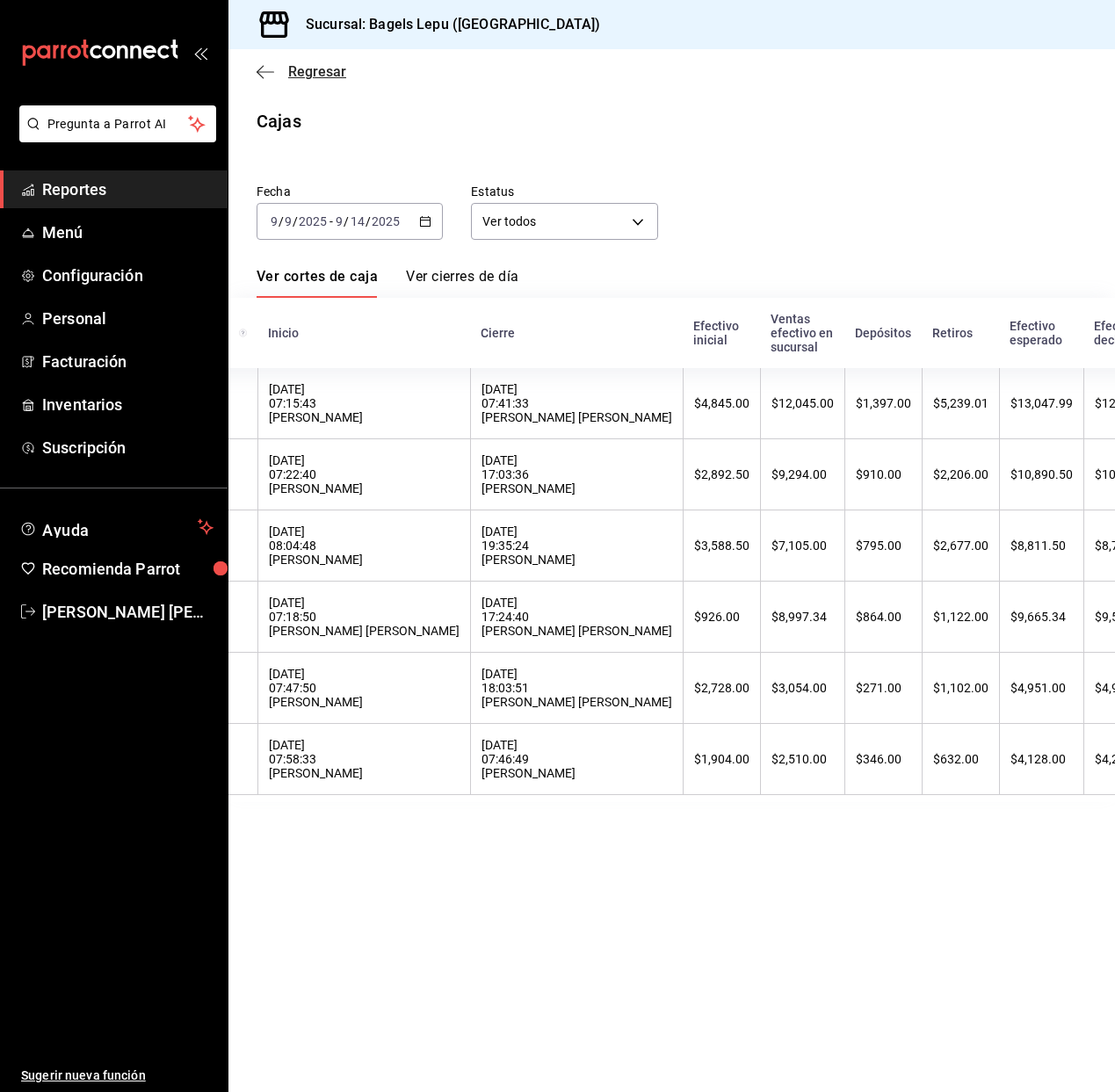
click at [285, 72] on span "Regresar" at bounding box center [300, 71] width 90 height 16
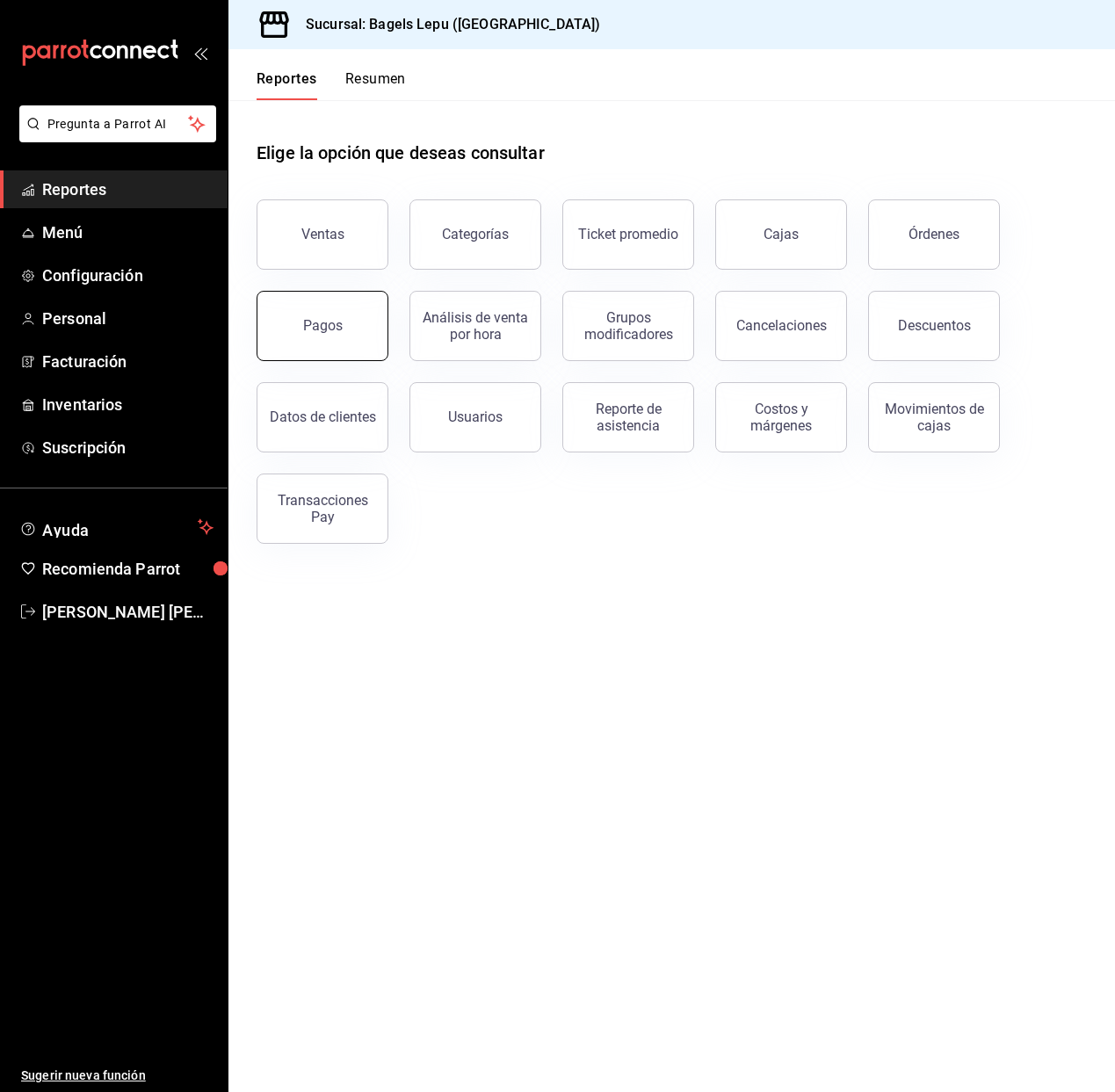
click at [382, 342] on div "Pagos" at bounding box center [312, 315] width 153 height 91
click at [344, 310] on button "Pagos" at bounding box center [322, 325] width 132 height 70
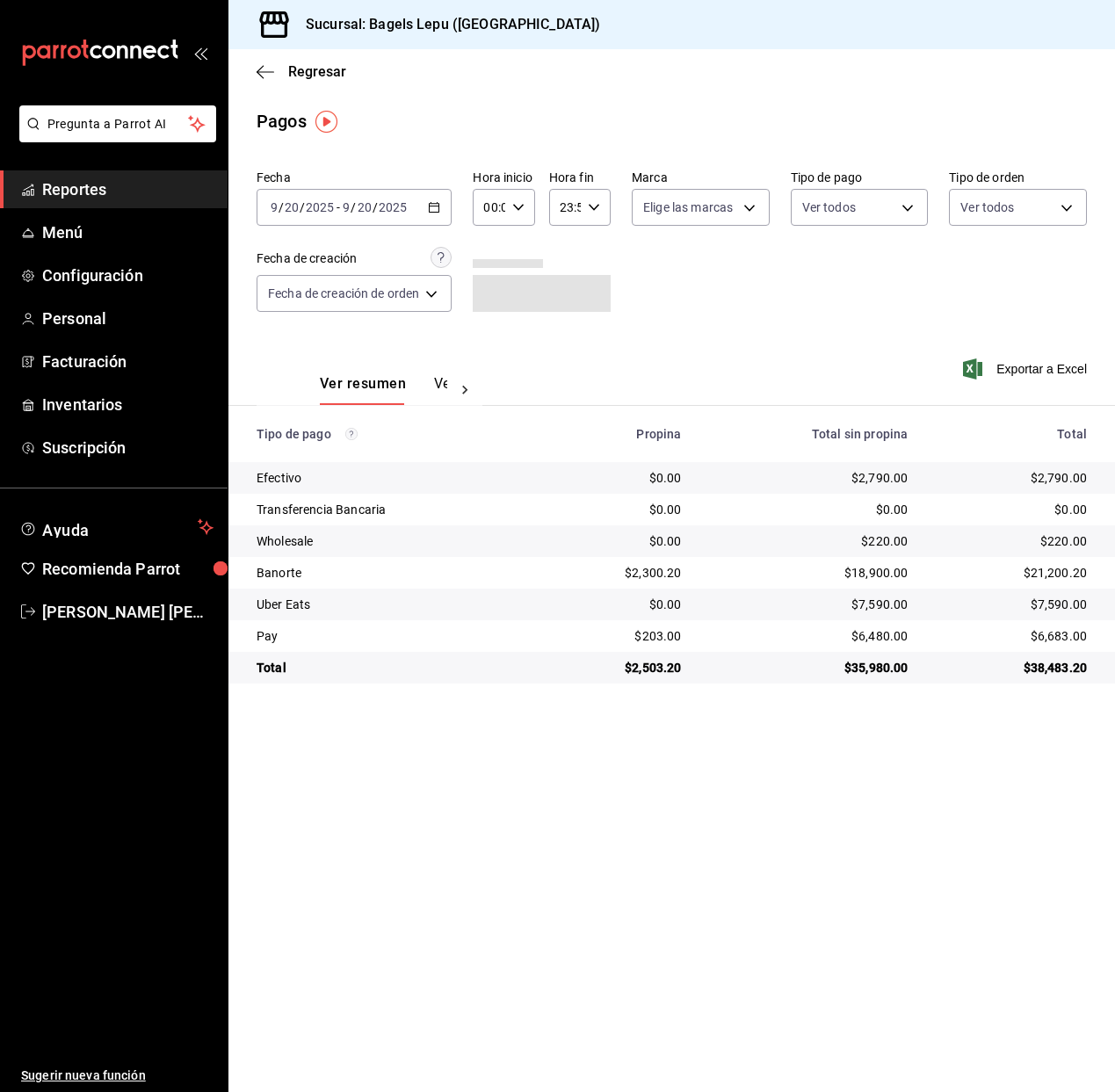
click at [439, 203] on \(Stroke\) "button" at bounding box center [433, 208] width 11 height 10
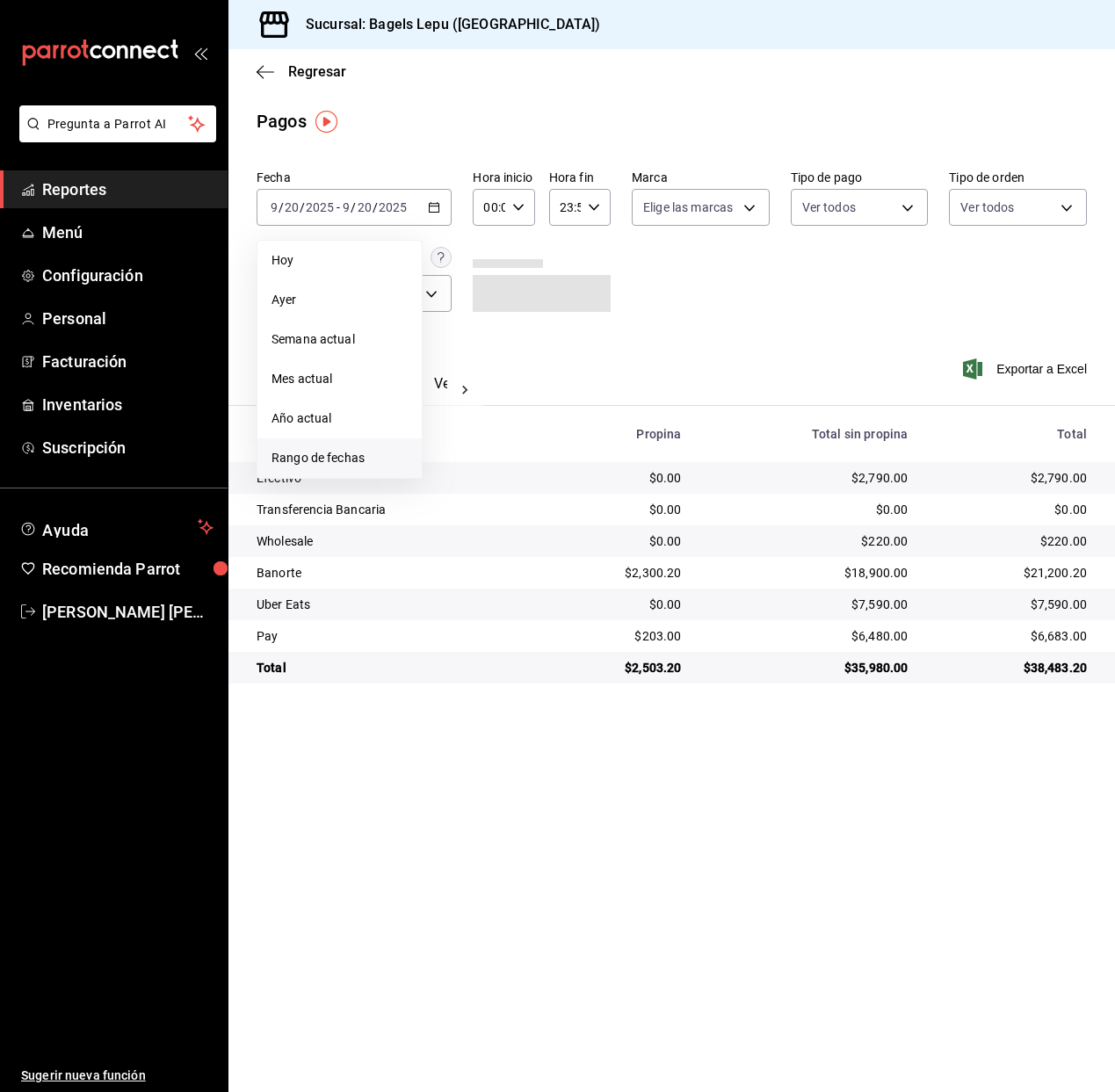
click at [351, 447] on li "Rango de fechas" at bounding box center [339, 457] width 165 height 39
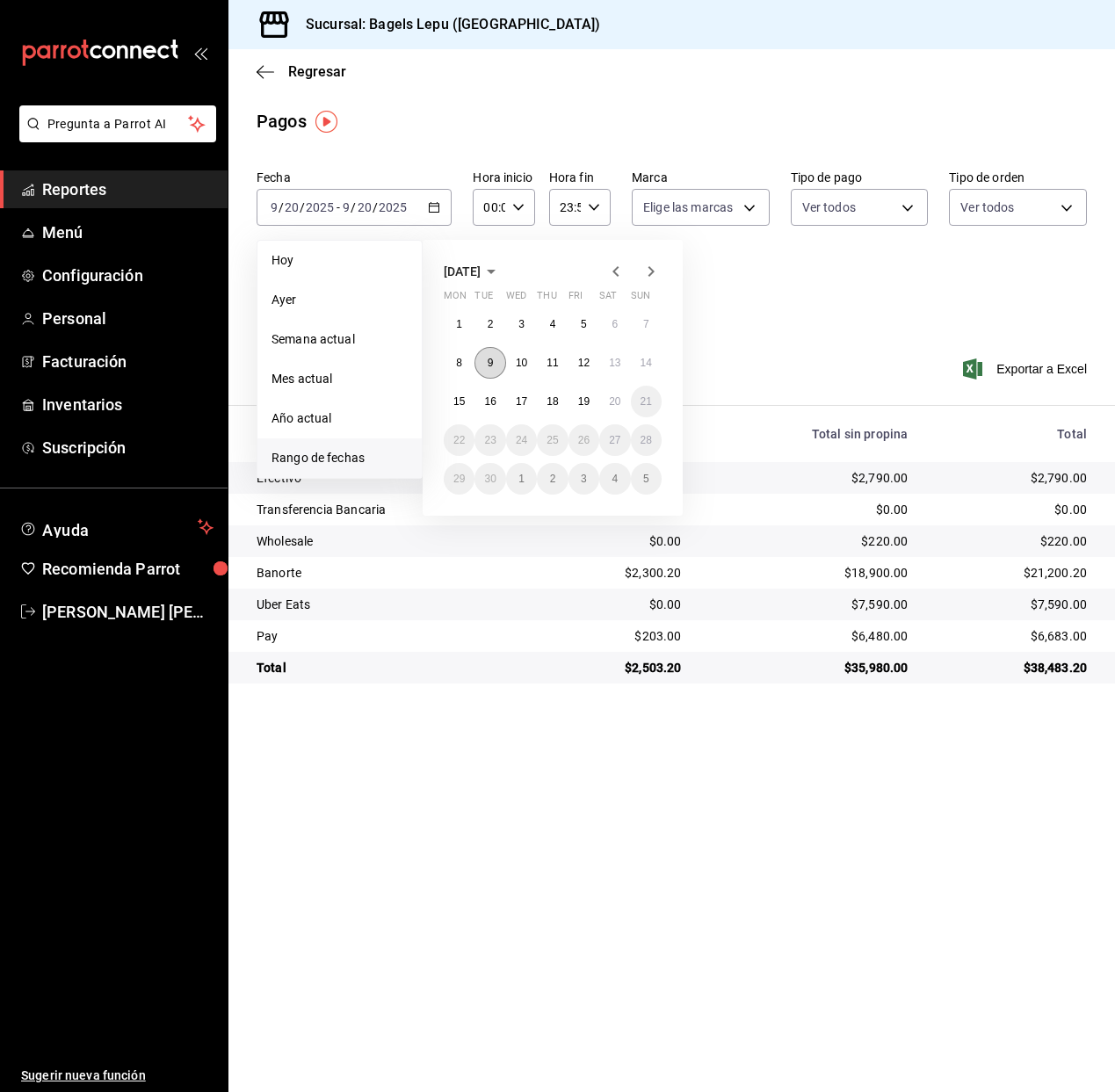
click at [497, 357] on button "9" at bounding box center [490, 362] width 31 height 32
click at [646, 365] on abbr "14" at bounding box center [646, 362] width 12 height 13
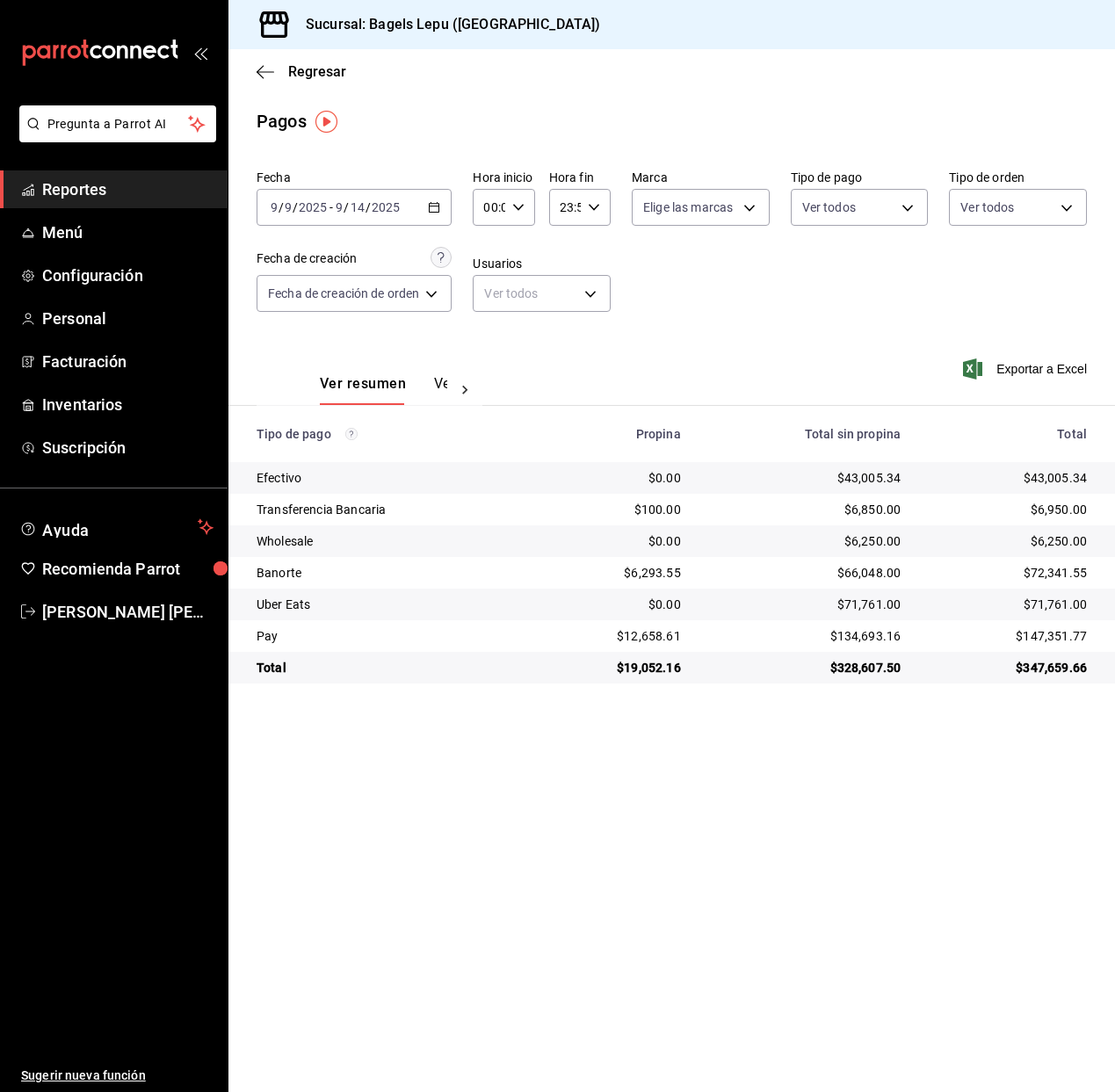
click at [570, 61] on div "Regresar" at bounding box center [671, 71] width 887 height 45
